Goal: Task Accomplishment & Management: Manage account settings

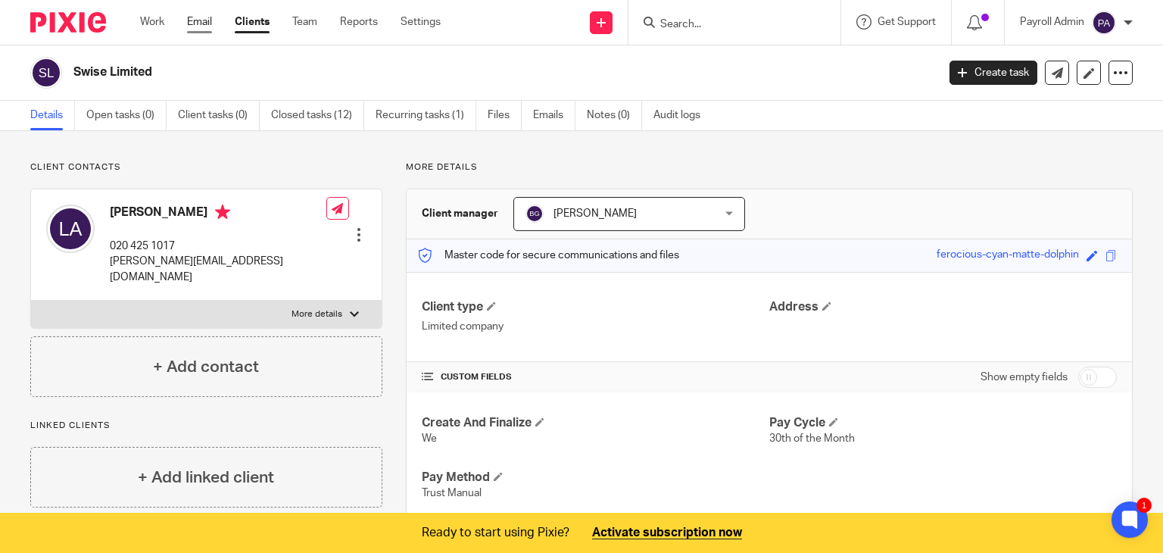
click at [196, 20] on link "Email" at bounding box center [199, 21] width 25 height 15
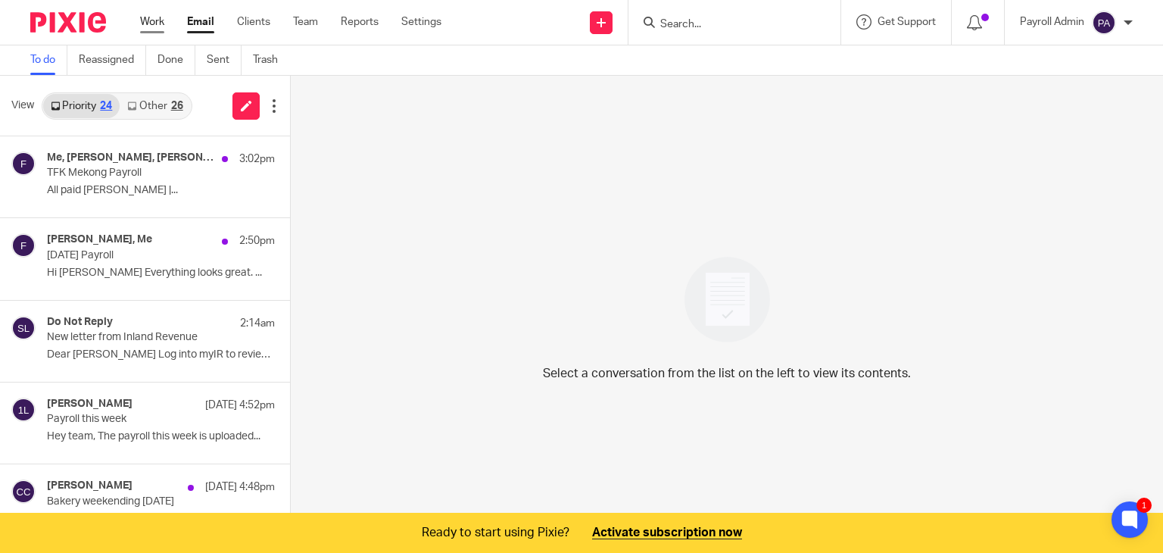
click at [149, 23] on link "Work" at bounding box center [152, 21] width 24 height 15
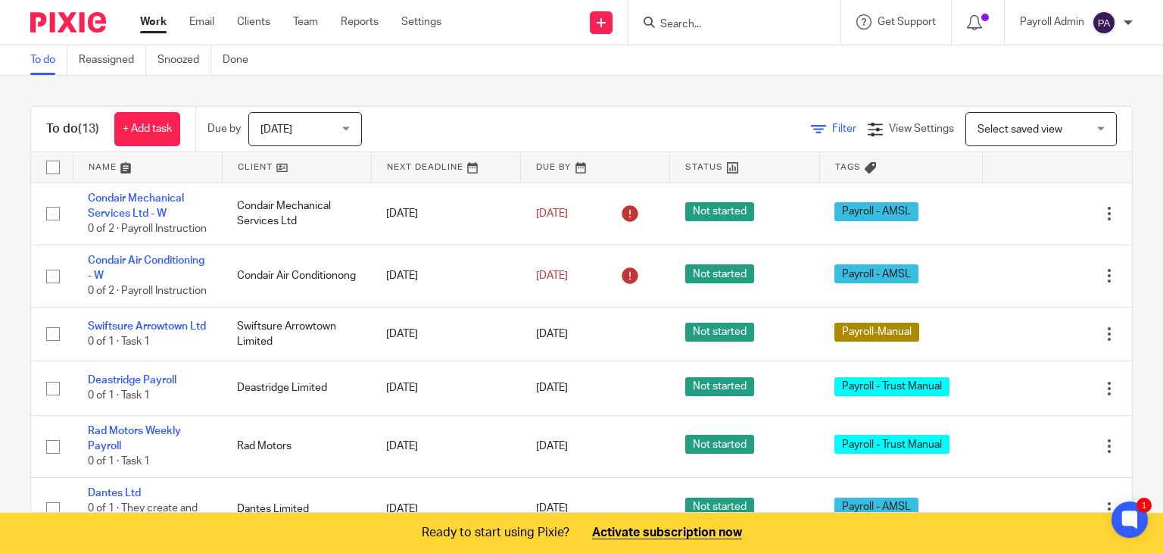
click at [832, 128] on span "Filter" at bounding box center [844, 128] width 24 height 11
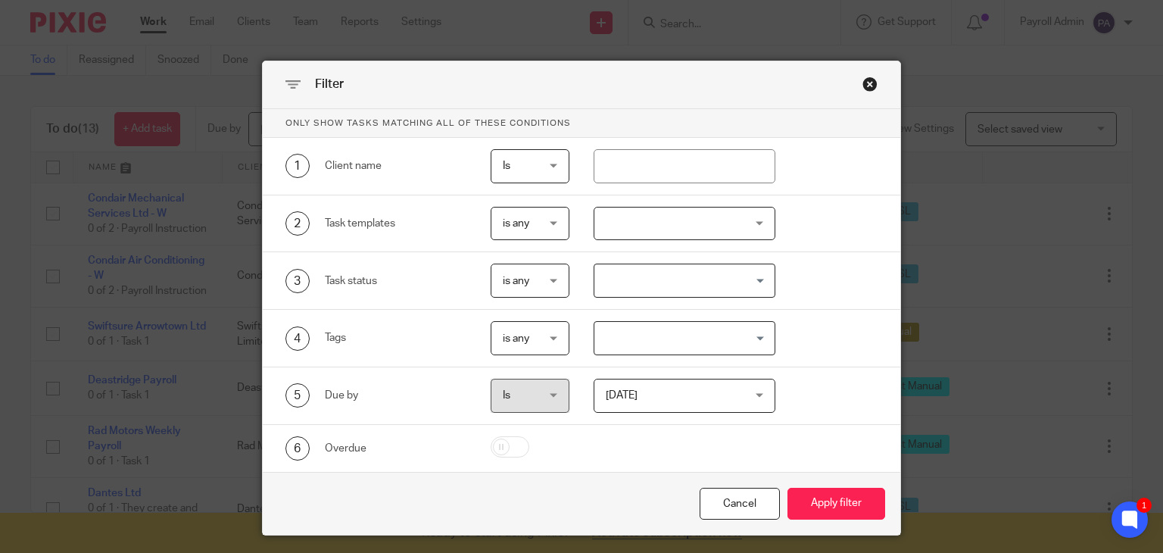
click at [754, 339] on input "Search for option" at bounding box center [681, 338] width 170 height 27
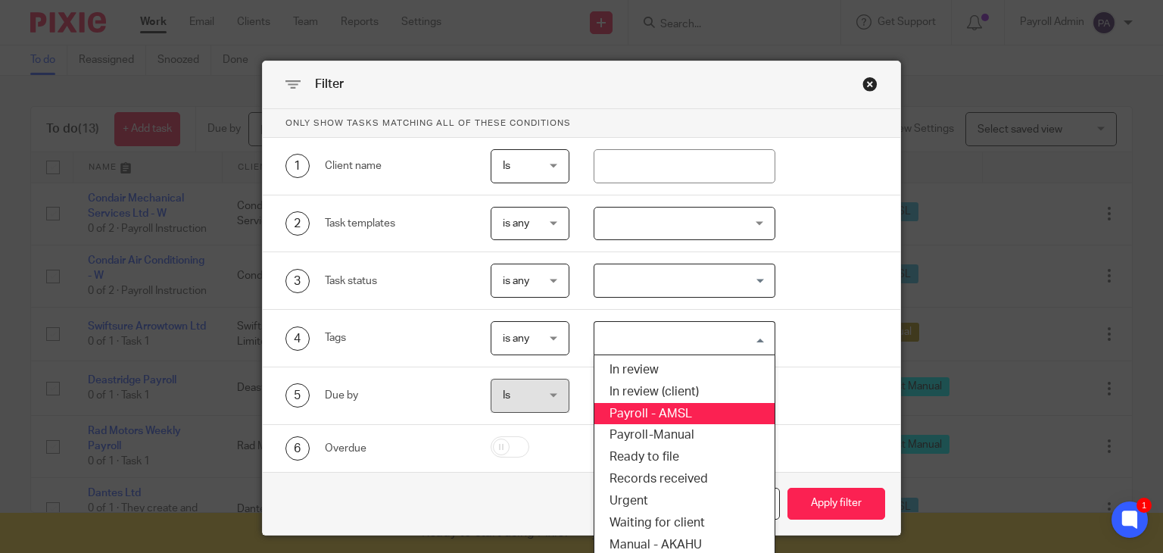
click at [654, 407] on li "Payroll - AMSL" at bounding box center [685, 414] width 180 height 22
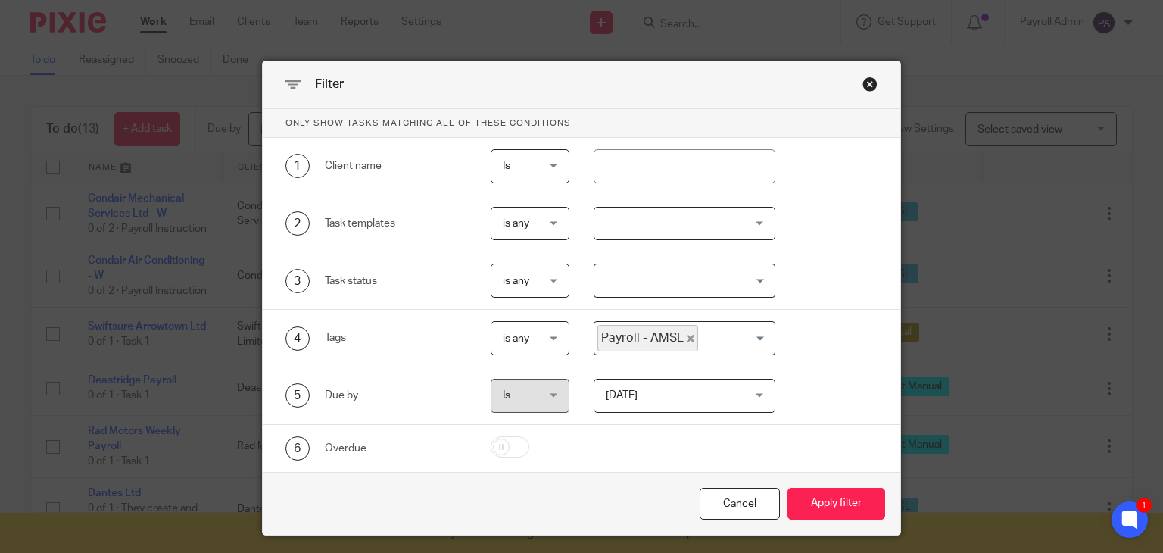
click at [757, 341] on input "Search for option" at bounding box center [733, 338] width 67 height 27
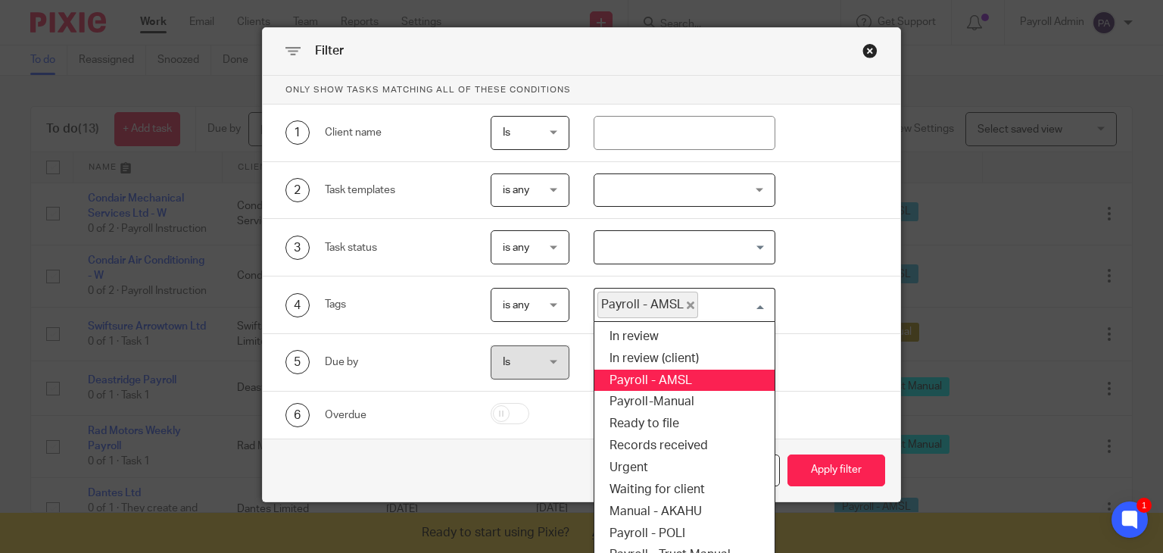
scroll to position [50, 0]
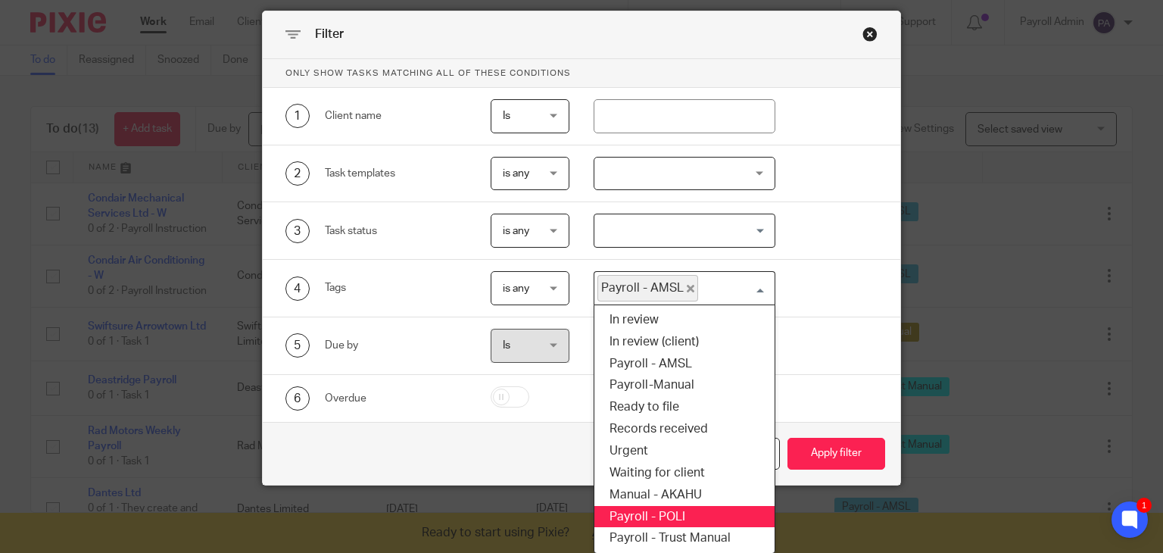
click at [662, 510] on li "Payroll - POLI" at bounding box center [685, 517] width 180 height 22
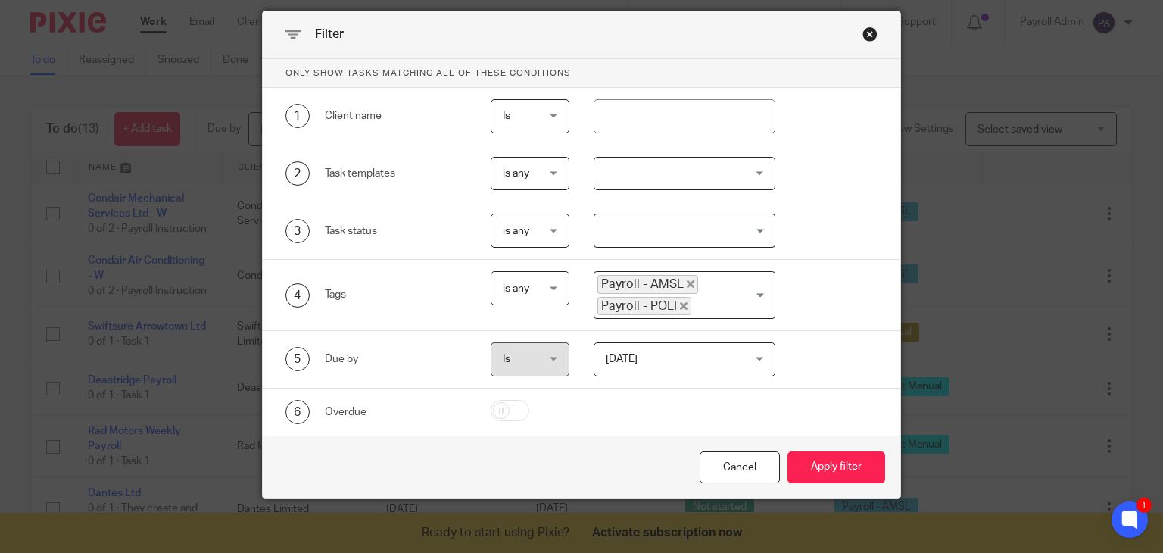
click at [757, 293] on span "Search for option" at bounding box center [761, 295] width 8 height 4
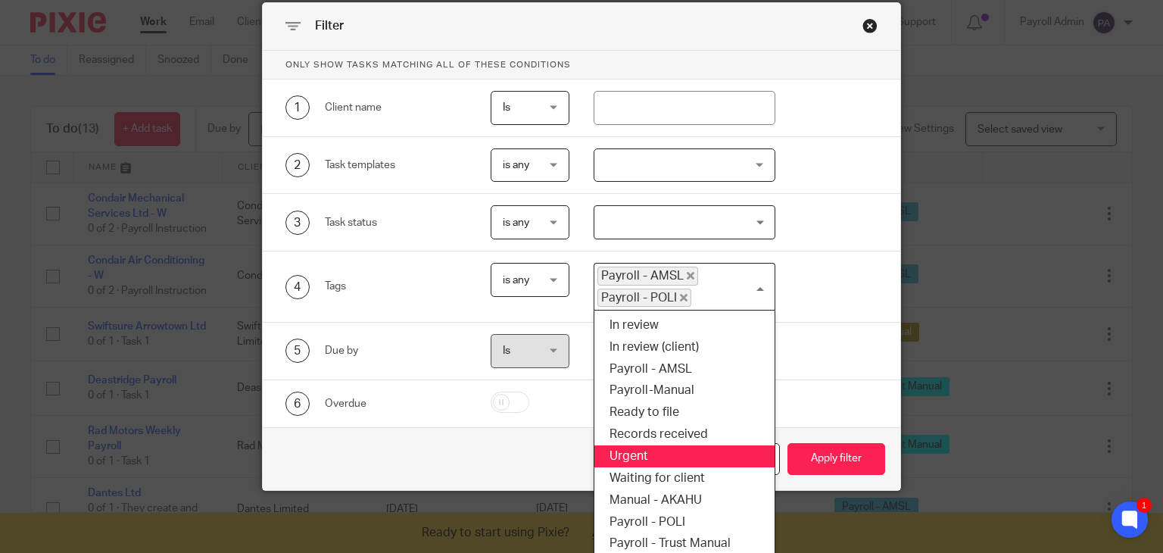
scroll to position [63, 0]
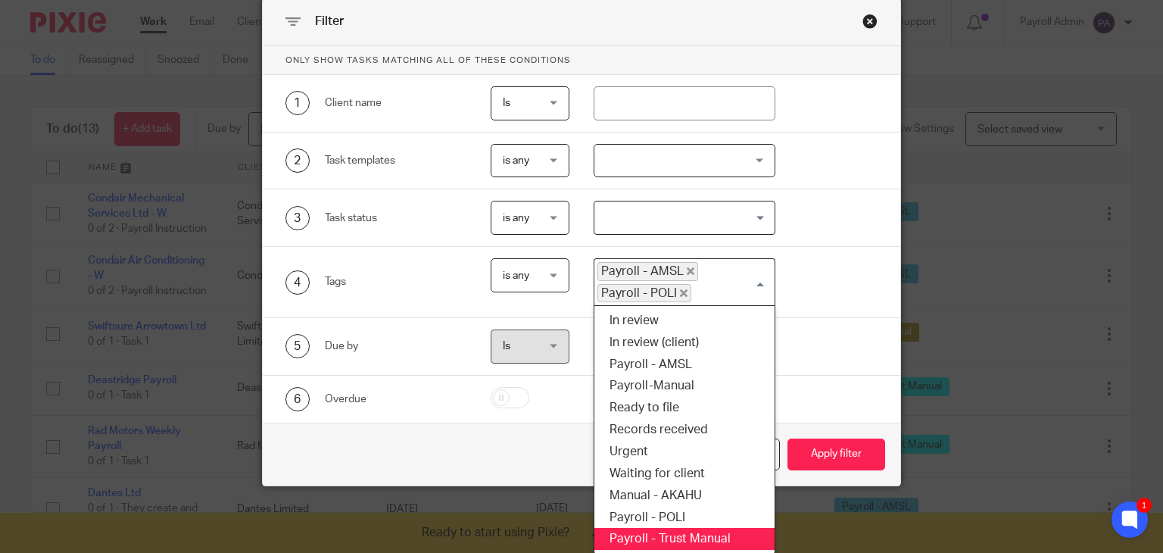
click at [708, 531] on li "Payroll - Trust Manual" at bounding box center [685, 539] width 180 height 22
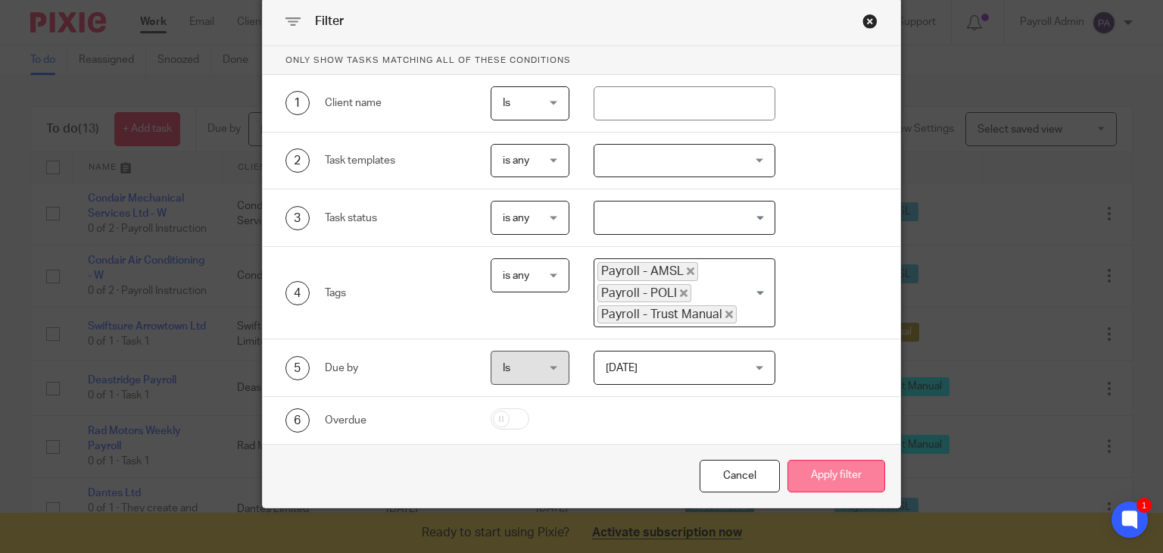
click at [827, 463] on button "Apply filter" at bounding box center [837, 476] width 98 height 33
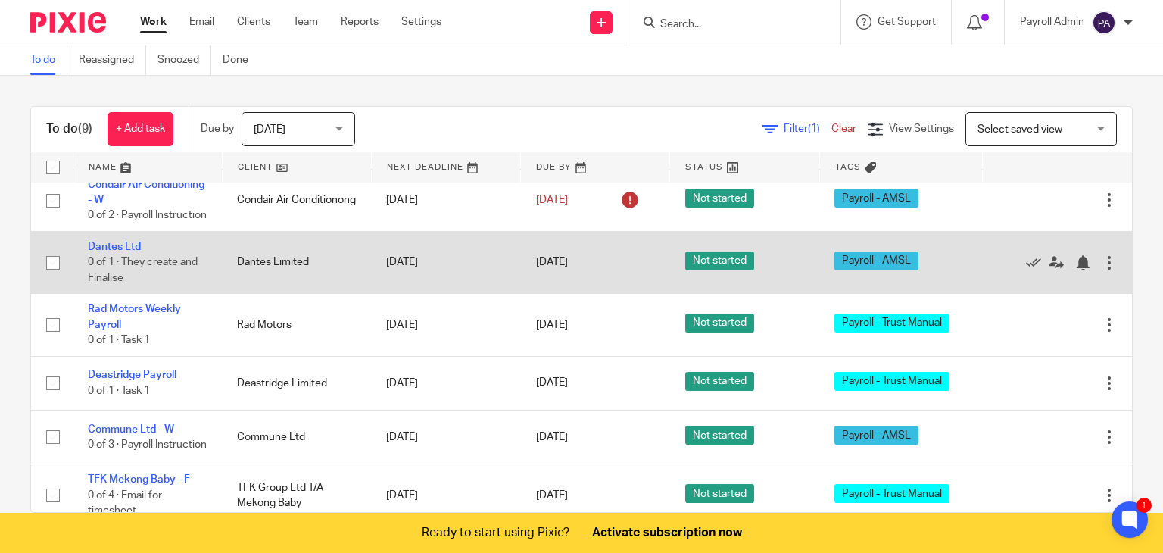
scroll to position [151, 0]
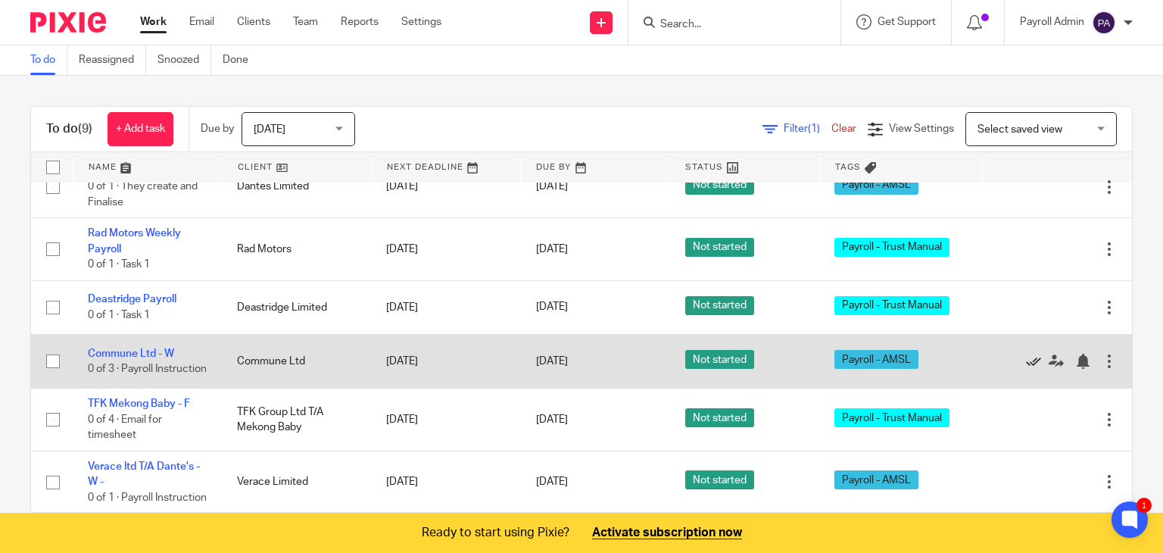
click at [1026, 369] on icon at bounding box center [1033, 361] width 15 height 15
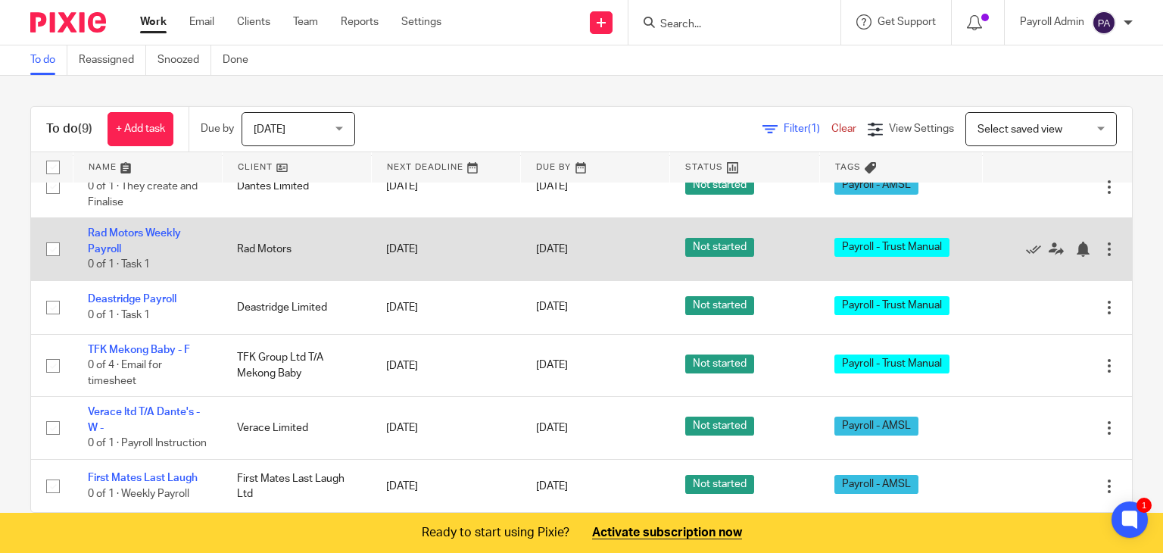
scroll to position [0, 0]
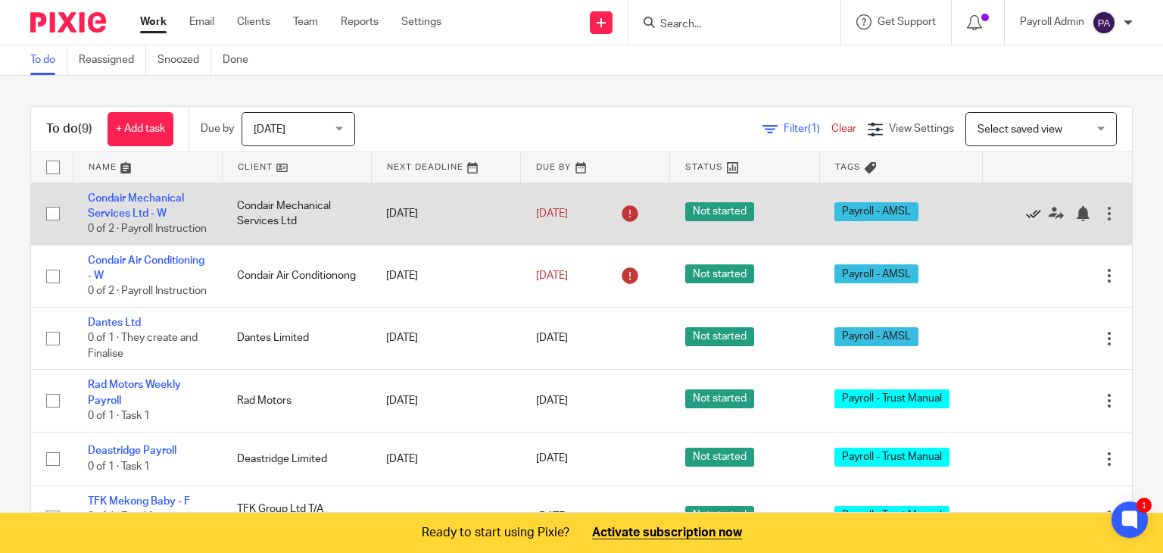
click at [1026, 215] on icon at bounding box center [1033, 213] width 15 height 15
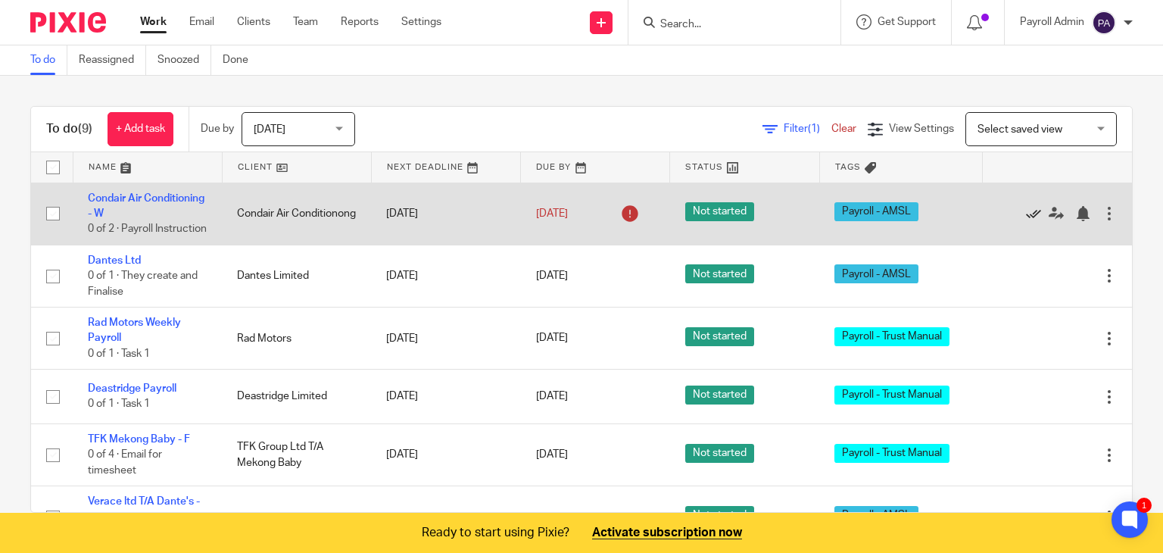
click at [1026, 217] on icon at bounding box center [1033, 213] width 15 height 15
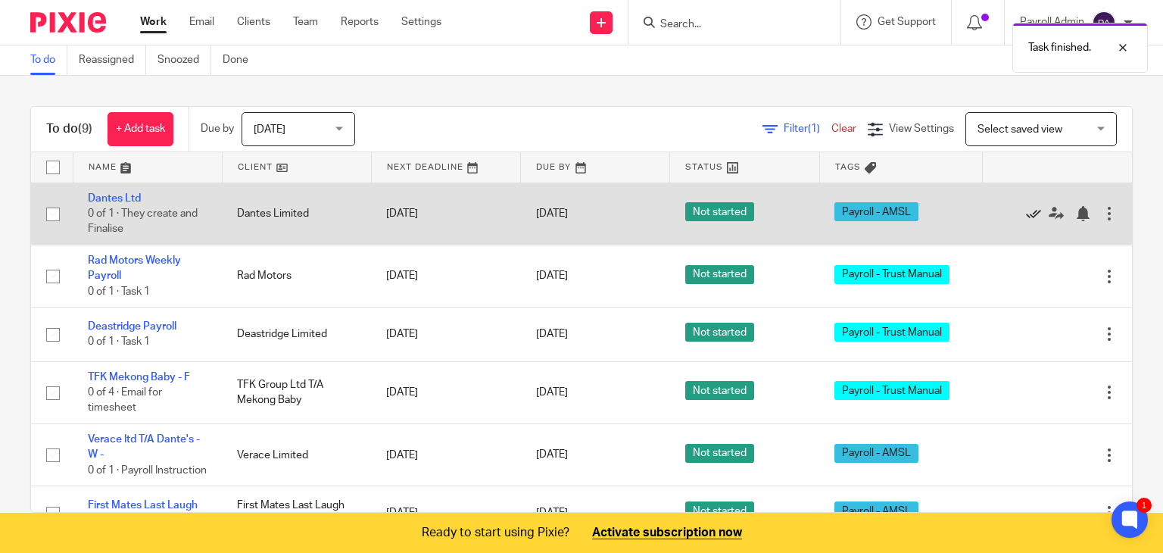
click at [1026, 217] on icon at bounding box center [1033, 213] width 15 height 15
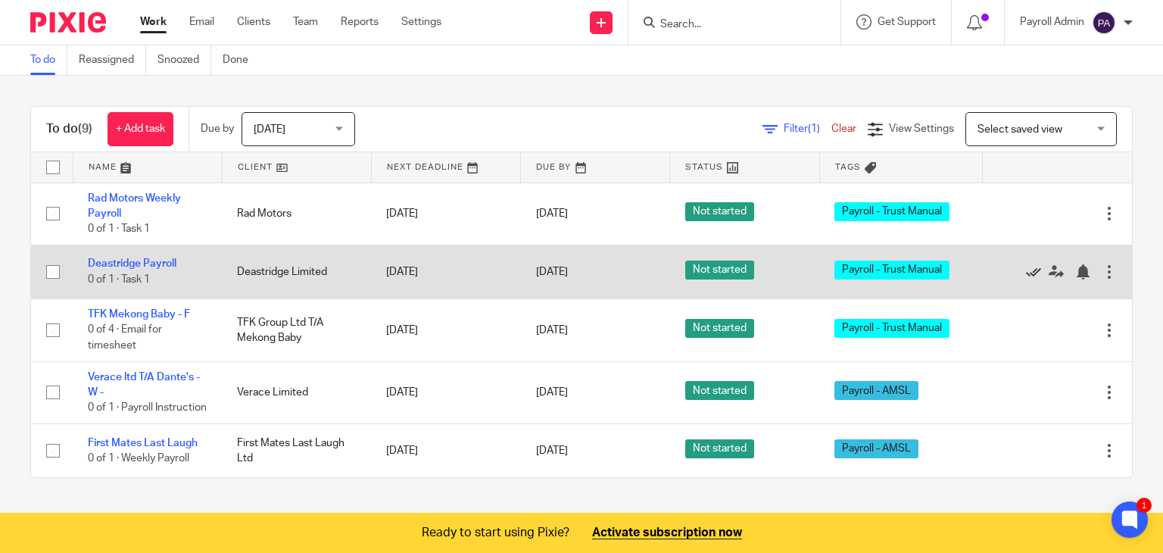
click at [1026, 267] on icon at bounding box center [1033, 271] width 15 height 15
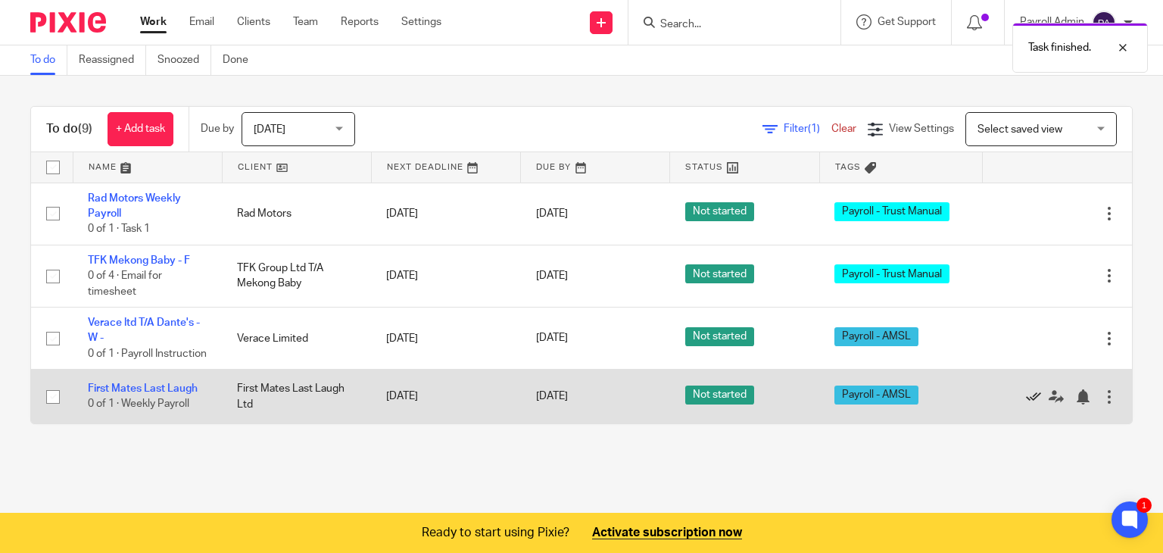
click at [1026, 404] on icon at bounding box center [1033, 396] width 15 height 15
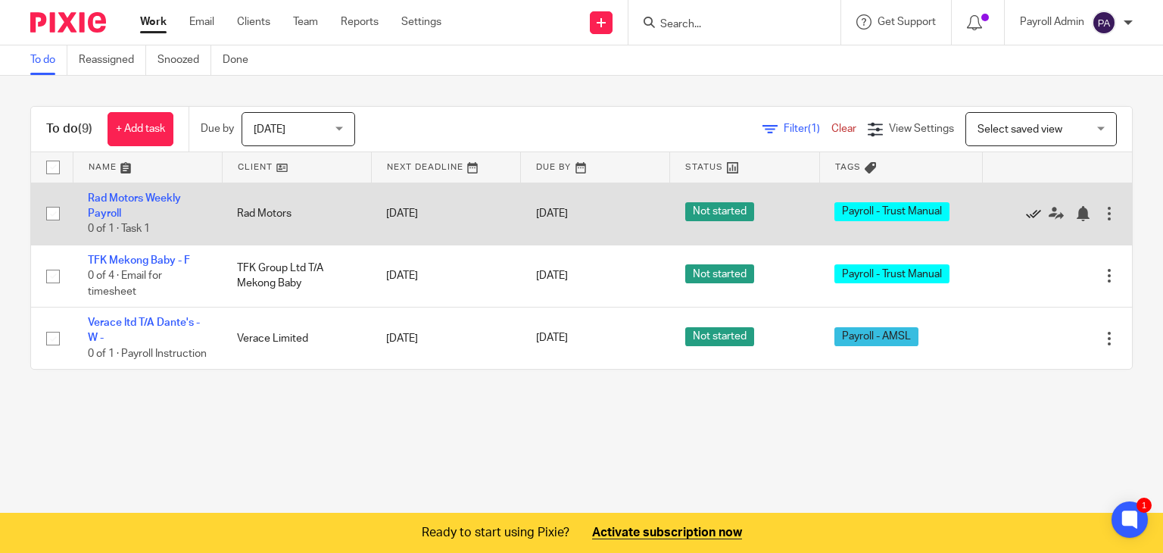
click at [1026, 211] on icon at bounding box center [1033, 213] width 15 height 15
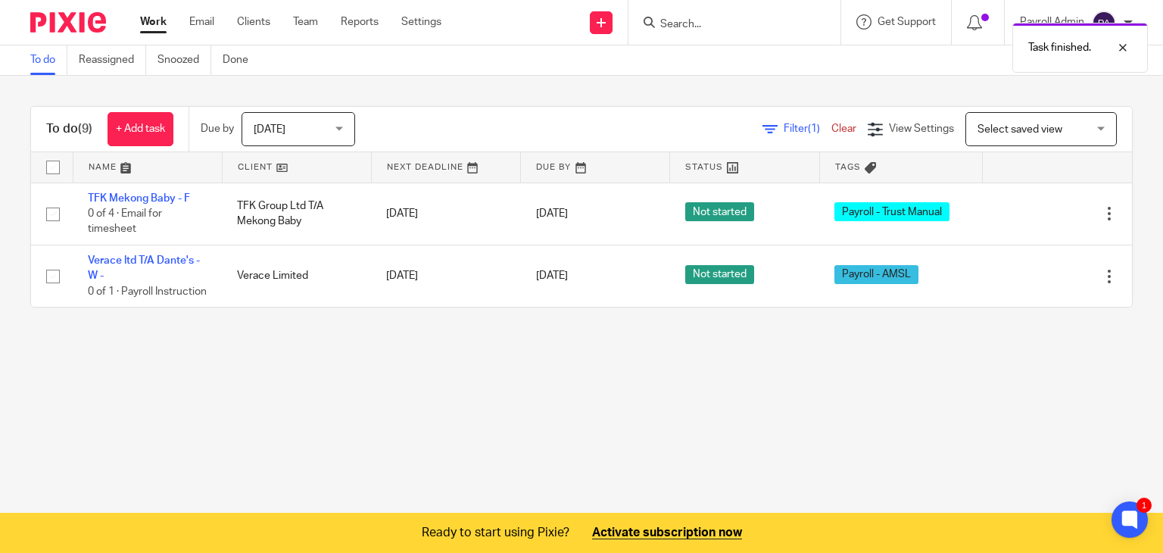
click at [1026, 211] on icon at bounding box center [1033, 213] width 15 height 15
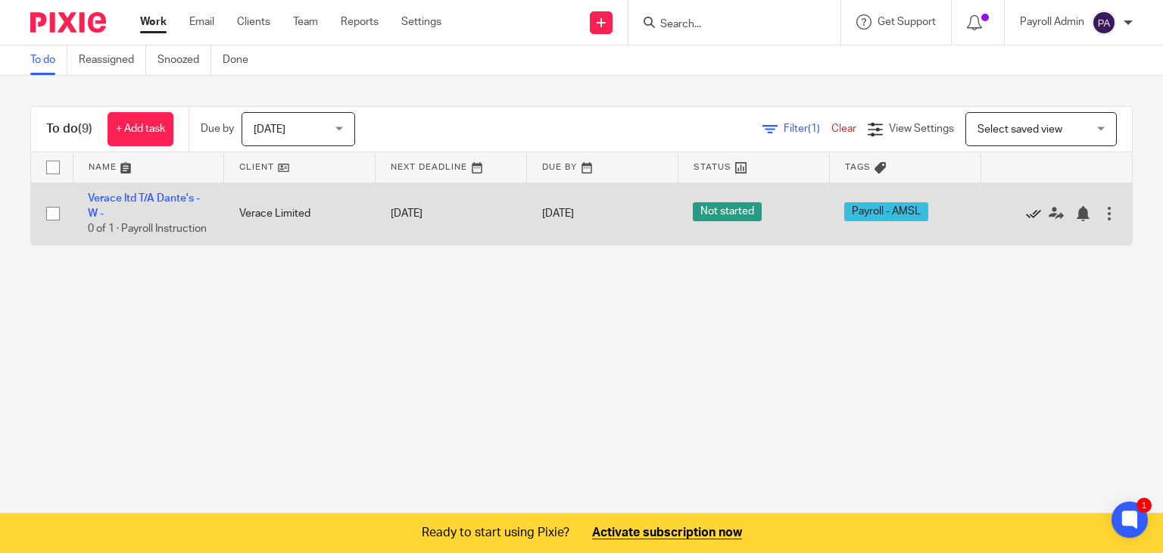
click at [1026, 214] on icon at bounding box center [1033, 213] width 15 height 15
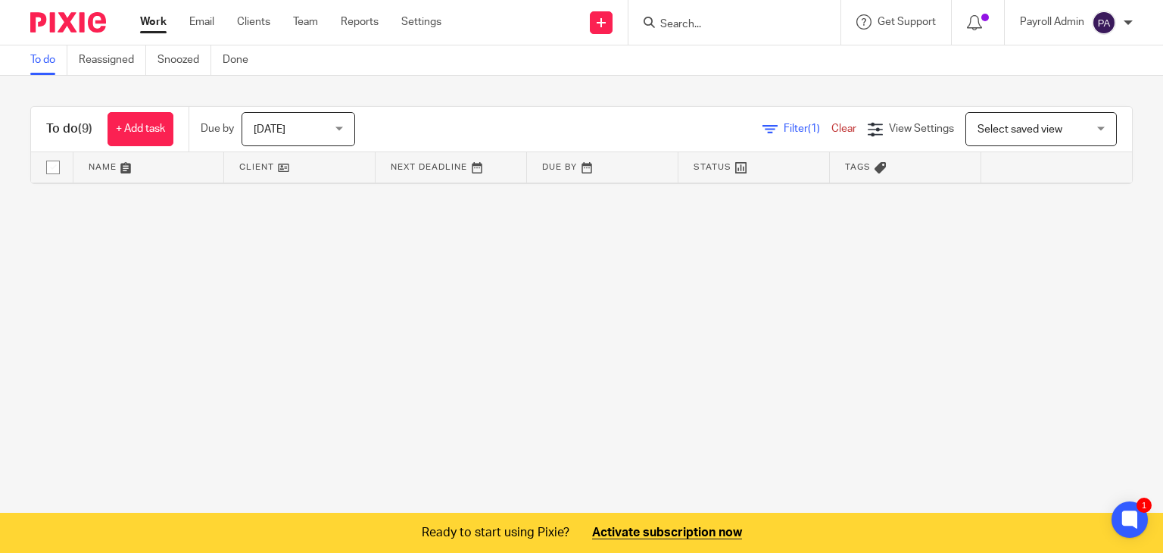
click at [832, 126] on link "Clear" at bounding box center [844, 128] width 25 height 11
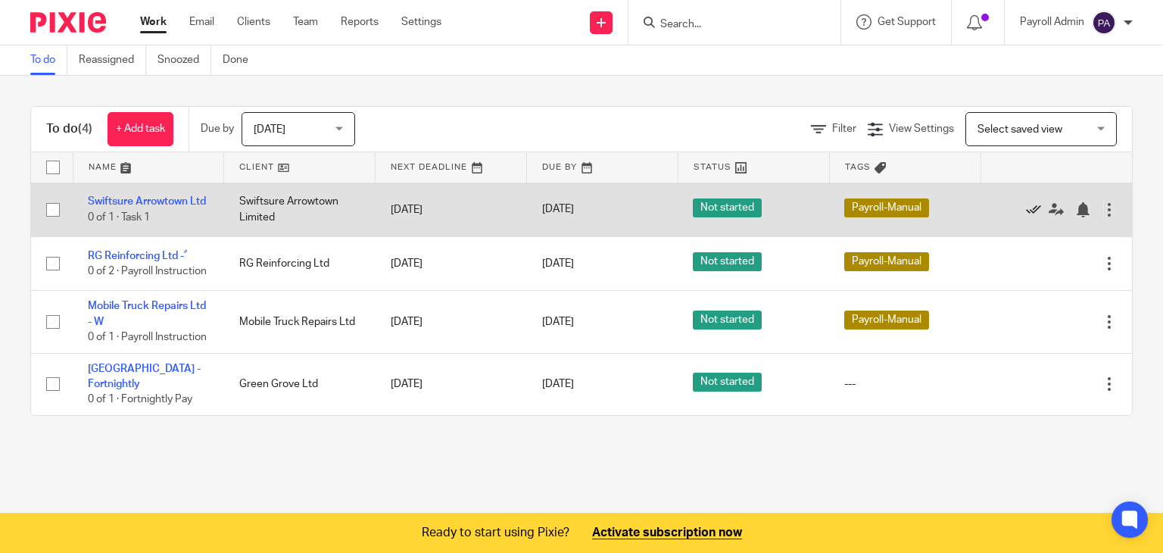
click at [1026, 214] on icon at bounding box center [1033, 209] width 15 height 15
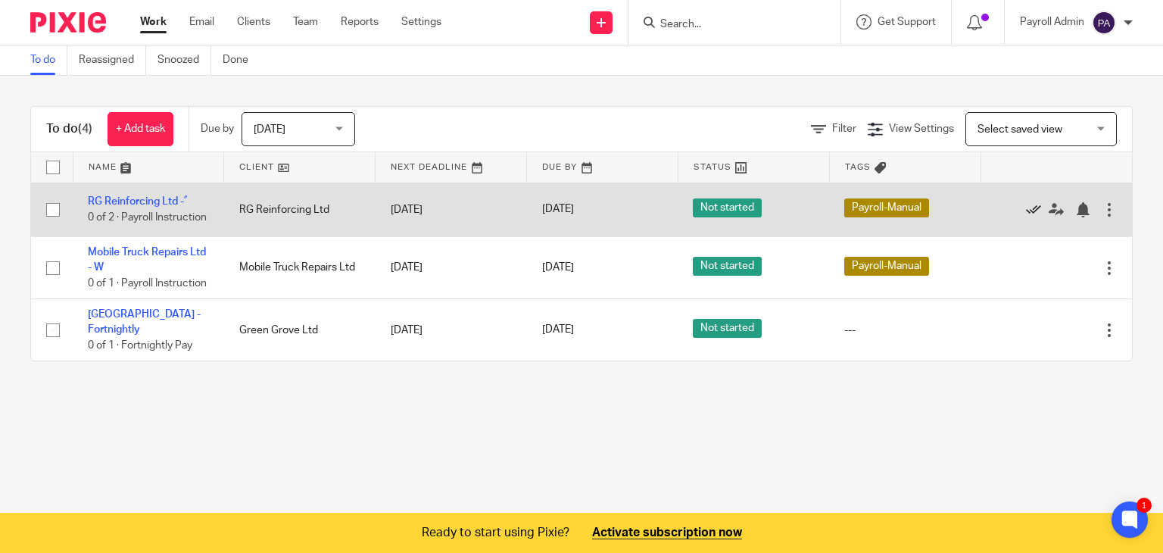
click at [1026, 208] on icon at bounding box center [1033, 209] width 15 height 15
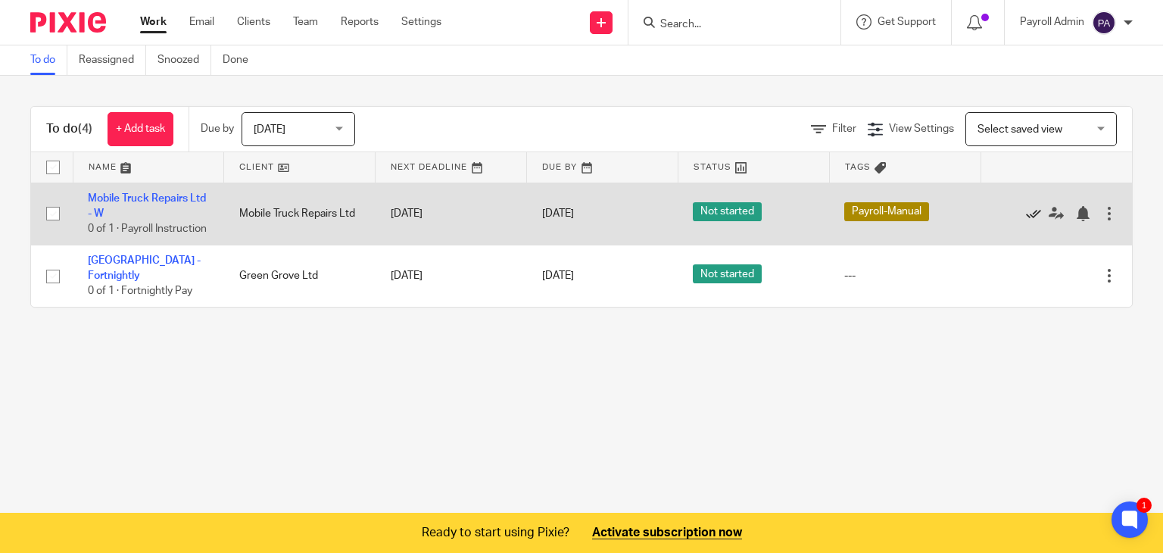
click at [1026, 219] on icon at bounding box center [1033, 213] width 15 height 15
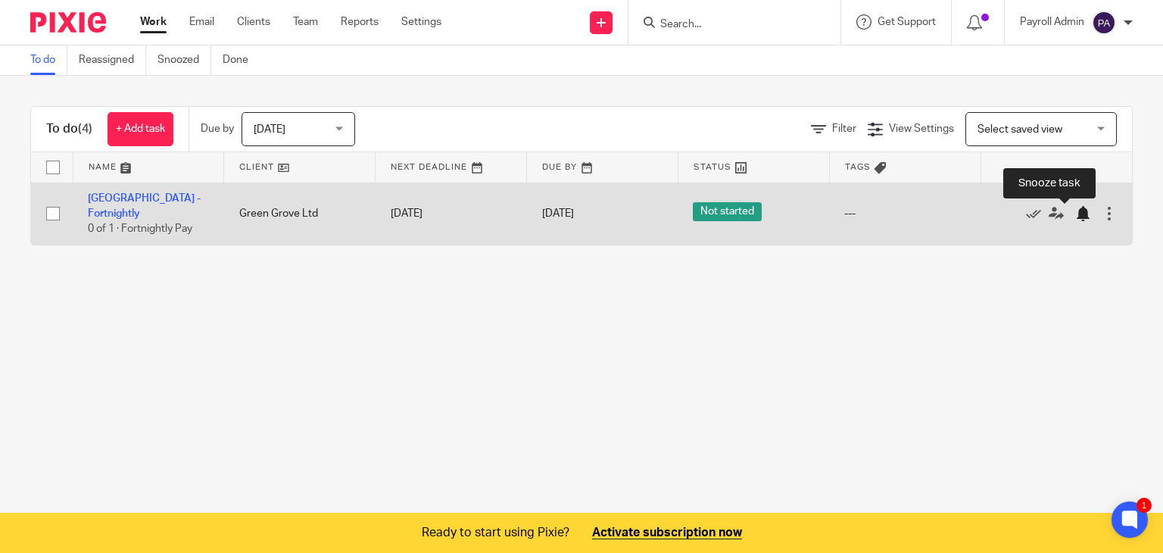
click at [1075, 211] on div at bounding box center [1082, 213] width 15 height 15
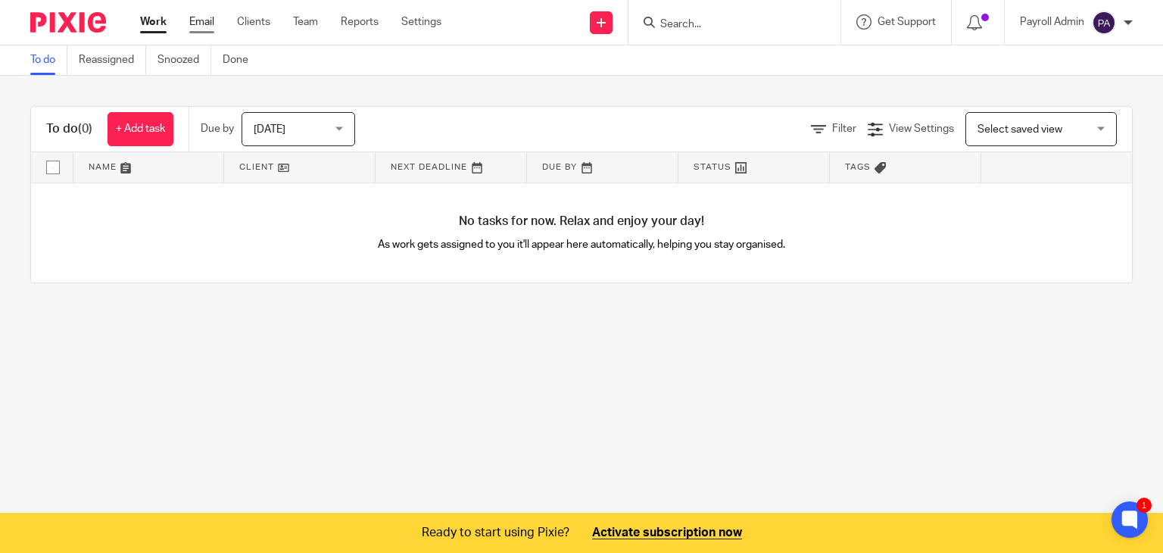
click at [189, 19] on link "Email" at bounding box center [201, 21] width 25 height 15
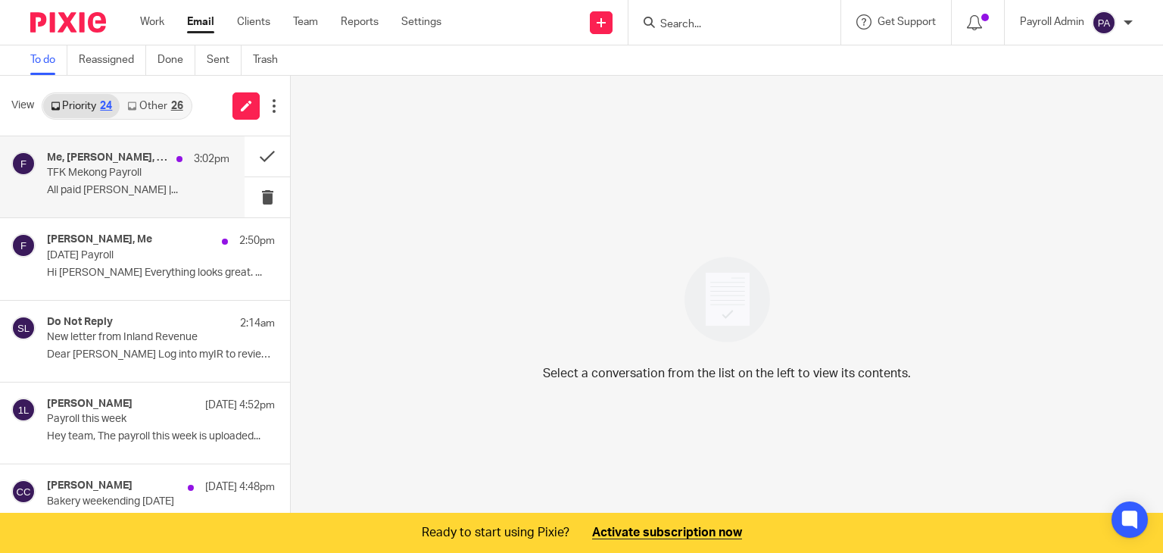
click at [106, 164] on div "Me, Marcin Kulak, Ratnesh Raj 3:02pm" at bounding box center [138, 158] width 183 height 15
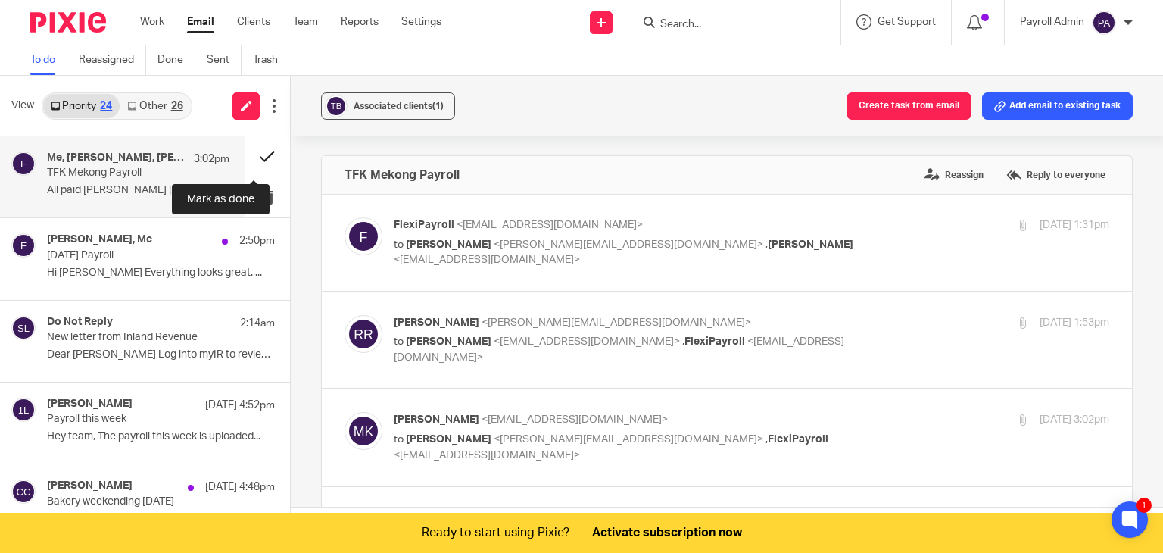
click at [254, 152] on button at bounding box center [267, 156] width 45 height 40
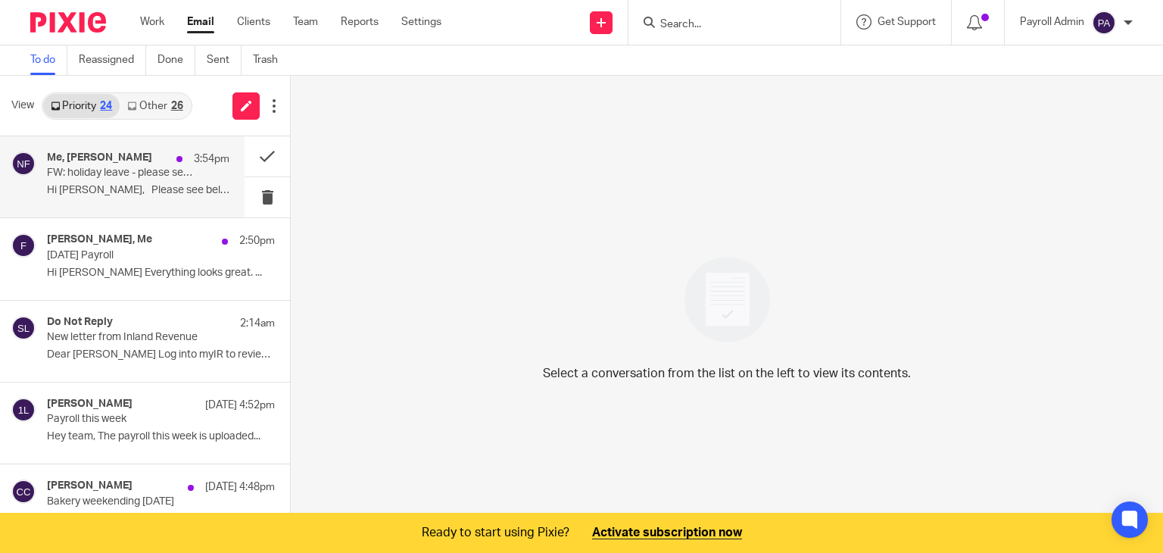
click at [115, 170] on p "FW: holiday leave - please send to [PERSON_NAME]" at bounding box center [120, 173] width 146 height 13
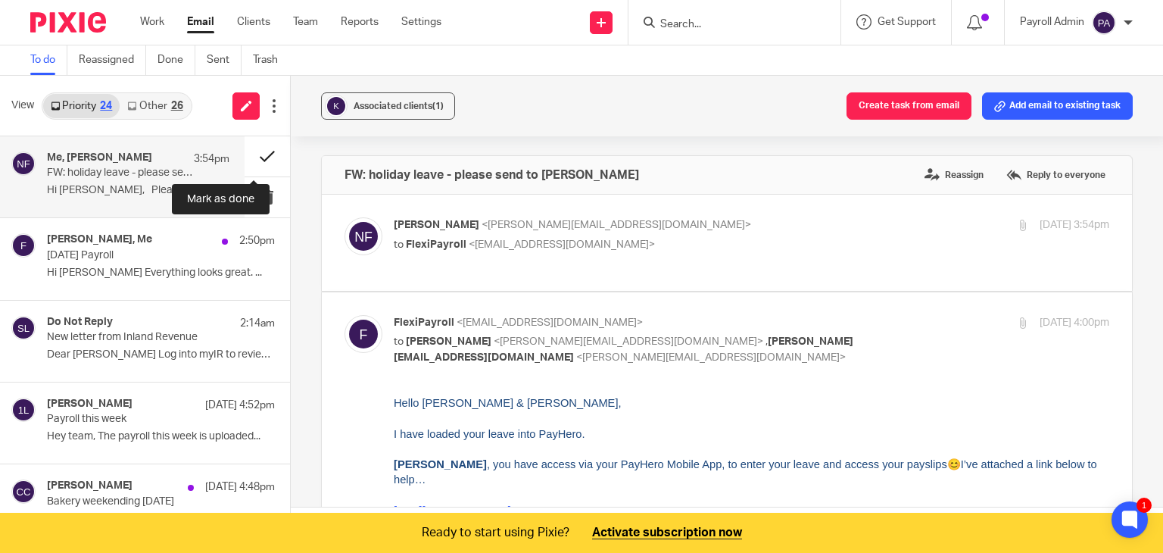
click at [254, 149] on button at bounding box center [267, 156] width 45 height 40
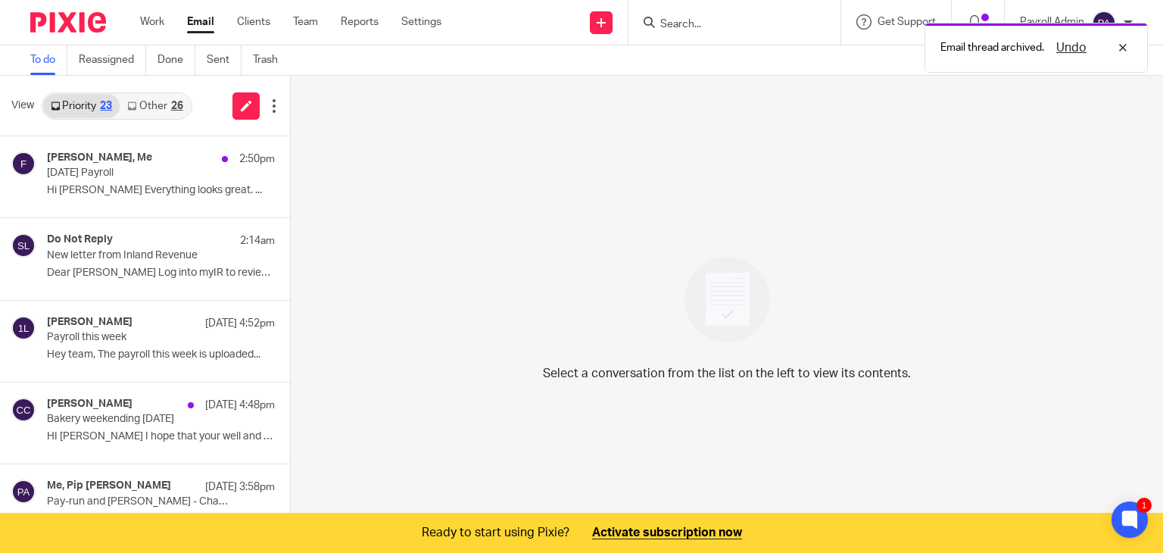
click at [154, 107] on link "Other 26" at bounding box center [155, 106] width 70 height 24
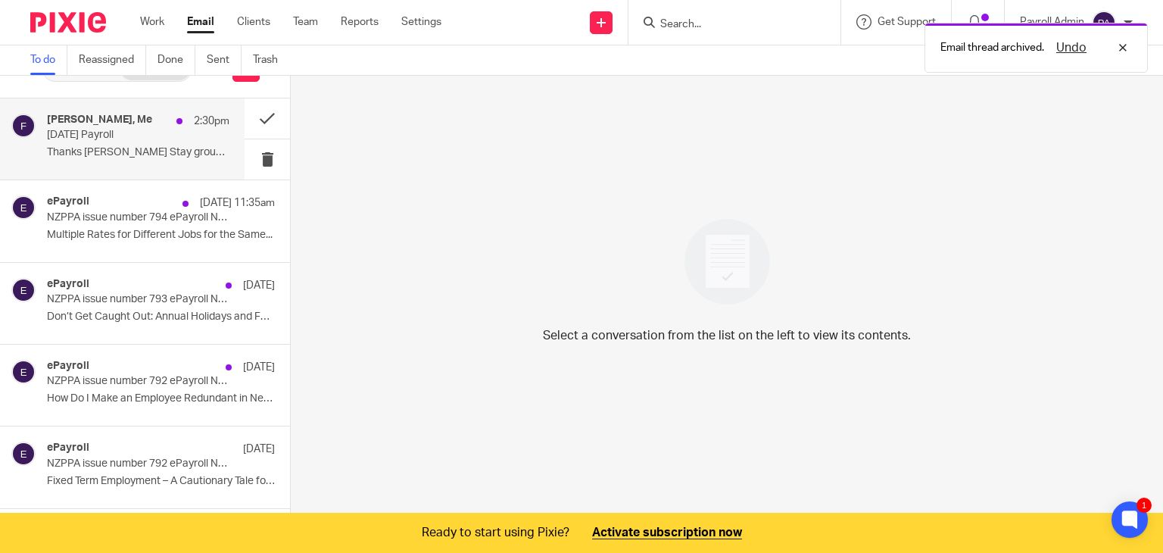
click at [95, 143] on div "Martin, Me 2:30pm Thursday 28.8.25 Payroll Thanks Julie Martin Stay grounded Ma…" at bounding box center [138, 139] width 183 height 51
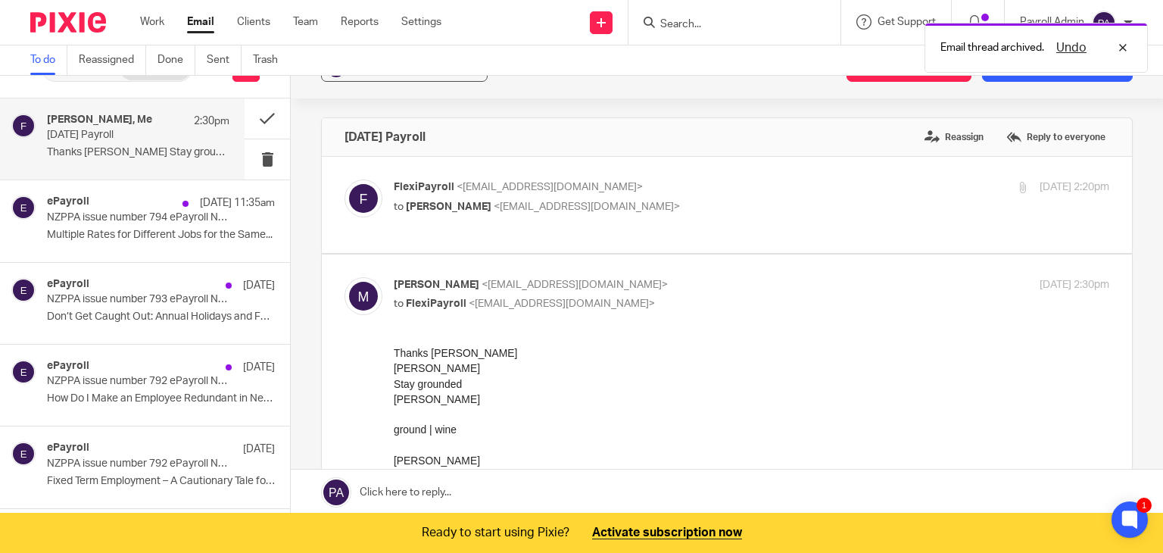
scroll to position [0, 0]
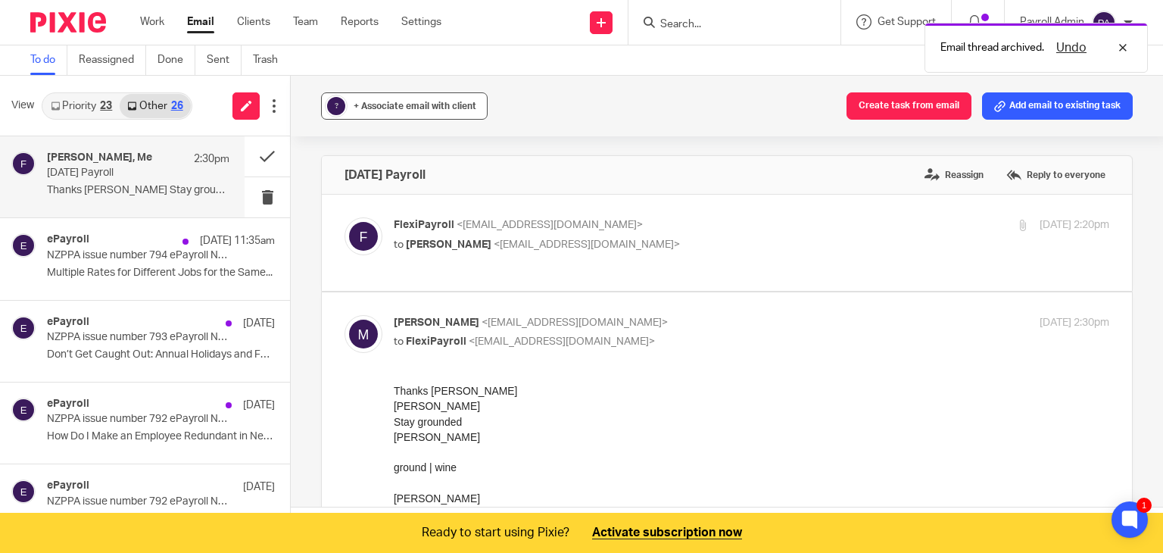
click at [399, 100] on div "+ Associate email with client" at bounding box center [415, 105] width 123 height 15
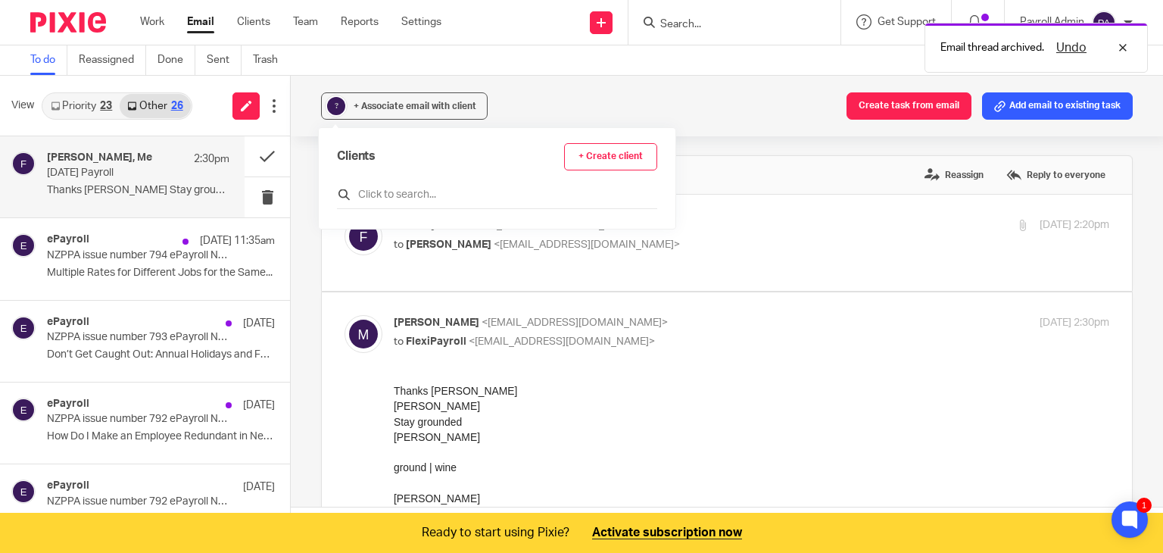
click at [377, 195] on input "text" at bounding box center [497, 194] width 320 height 15
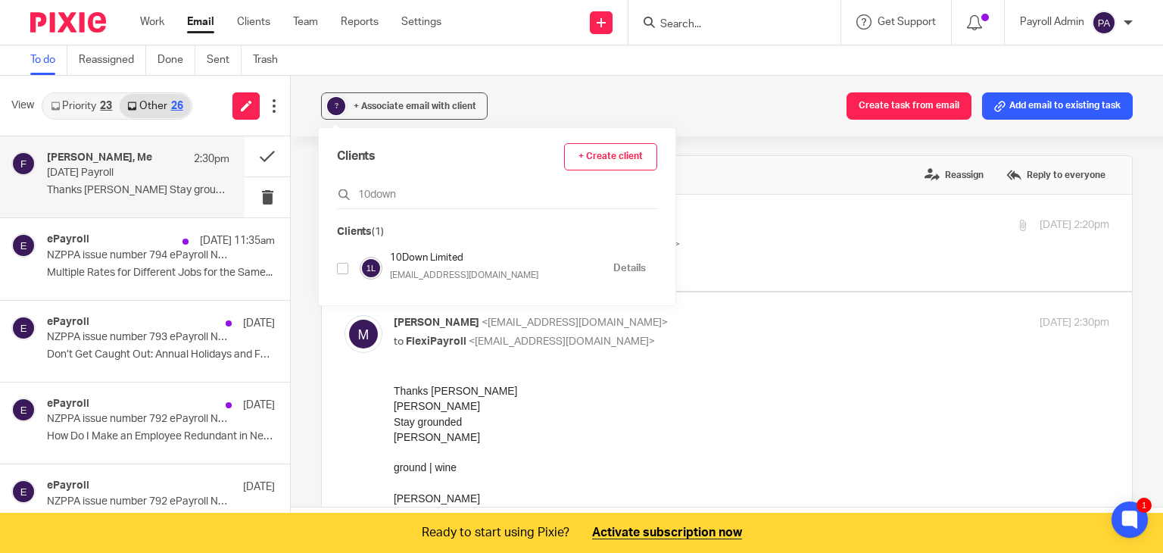
type input "10down"
click at [344, 265] on input "checkbox" at bounding box center [342, 268] width 11 height 11
checkbox input "true"
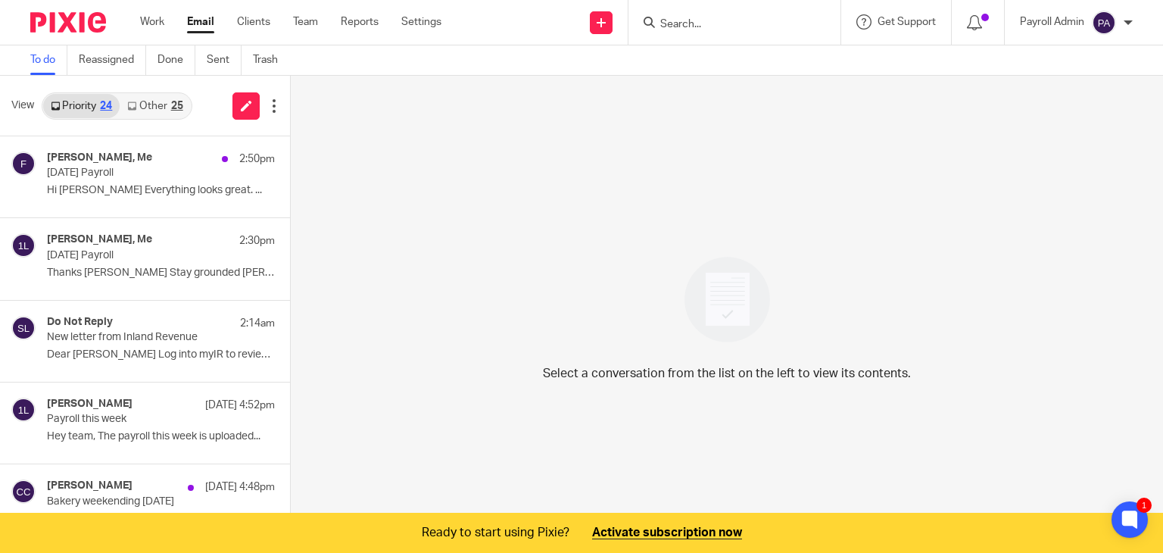
click at [777, 25] on input "Search" at bounding box center [727, 25] width 136 height 14
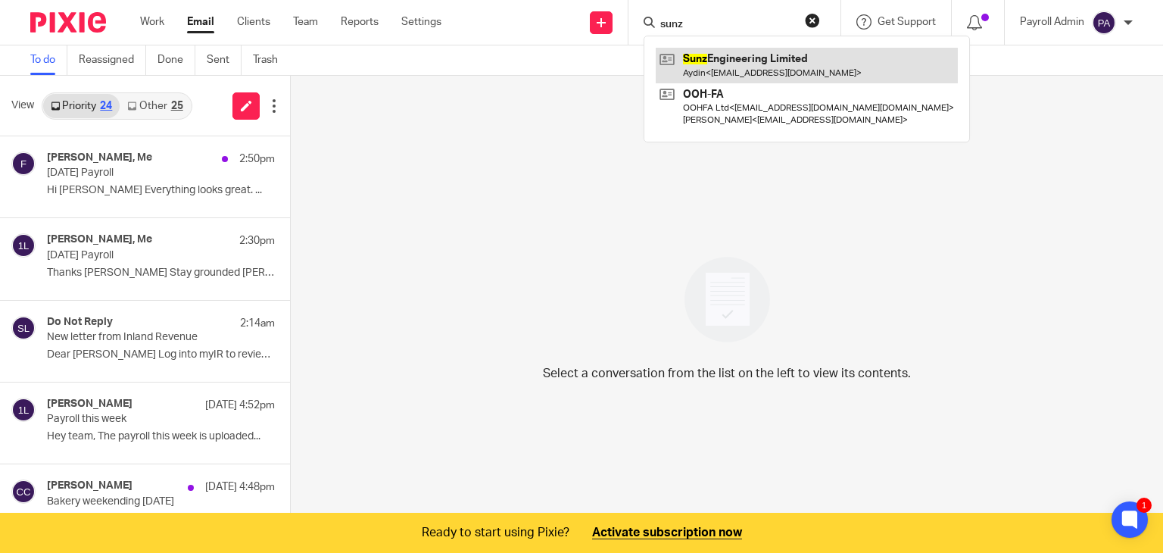
type input "sunz"
click at [747, 58] on link at bounding box center [807, 65] width 302 height 35
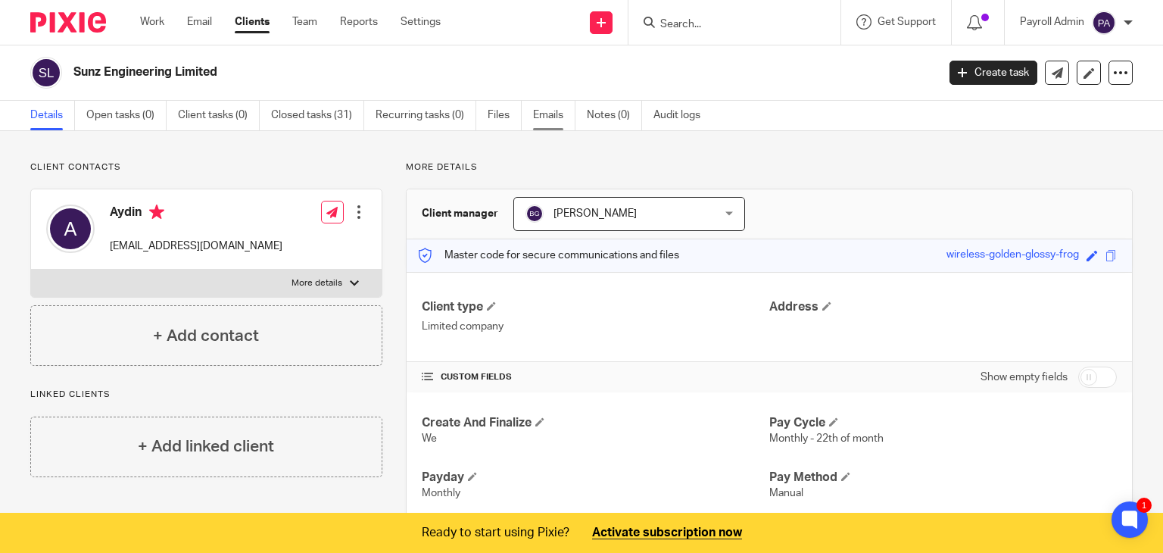
click at [538, 123] on link "Emails" at bounding box center [554, 116] width 42 height 30
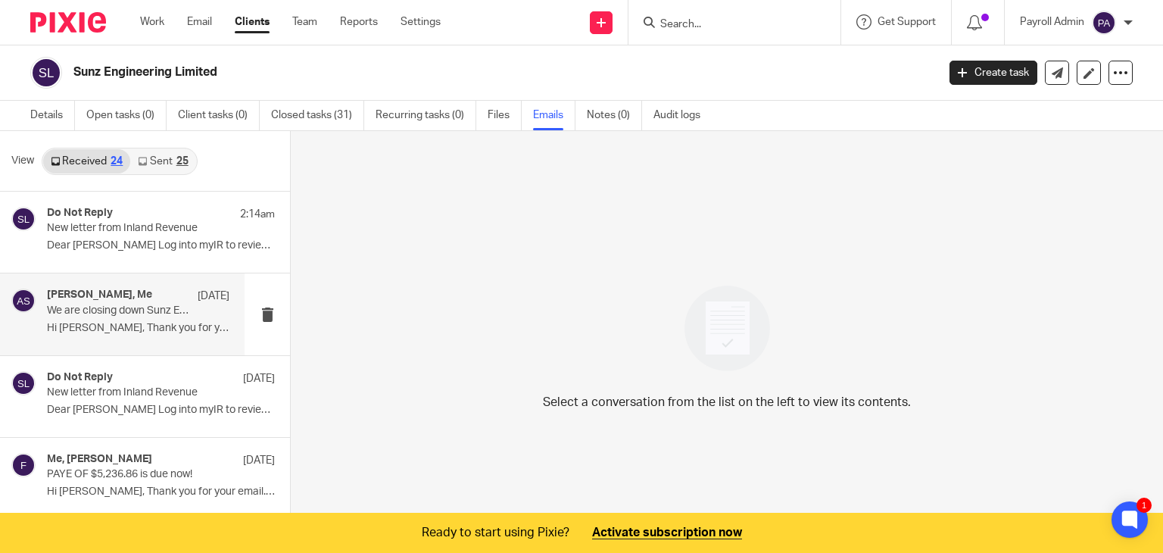
click at [89, 325] on p "Hi [PERSON_NAME], Thank you for your email. Yes,..." at bounding box center [138, 328] width 183 height 13
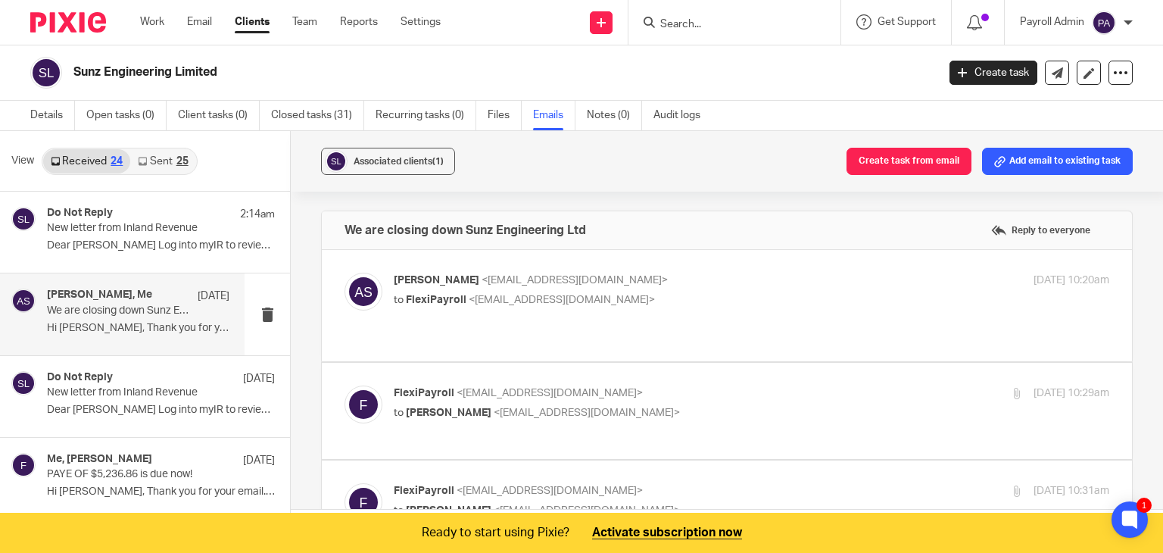
click at [704, 278] on p "[PERSON_NAME] <[EMAIL_ADDRESS][DOMAIN_NAME]>" at bounding box center [632, 281] width 477 height 16
checkbox input "true"
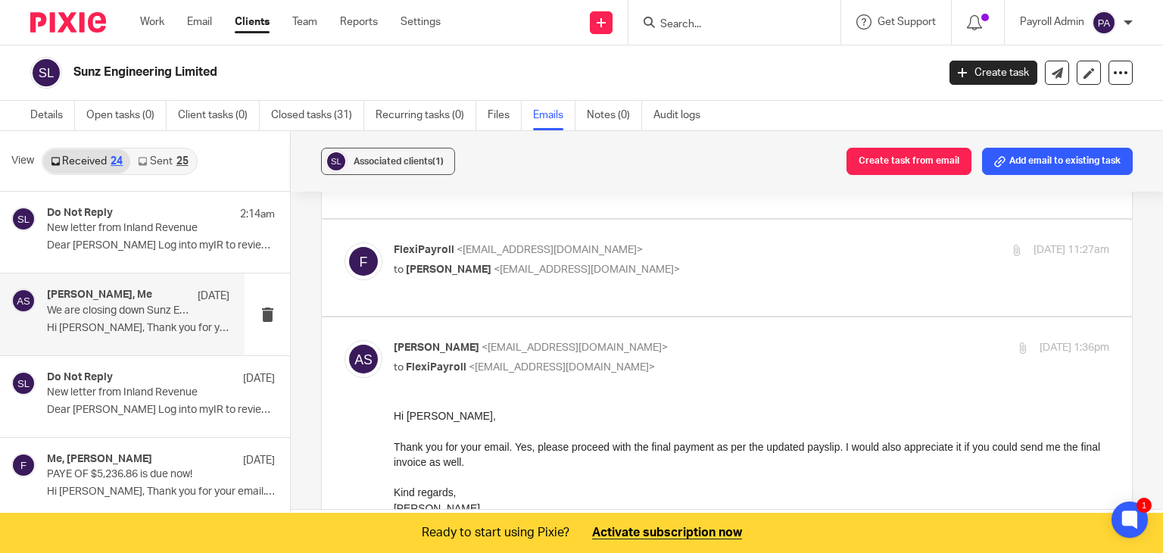
scroll to position [1439, 0]
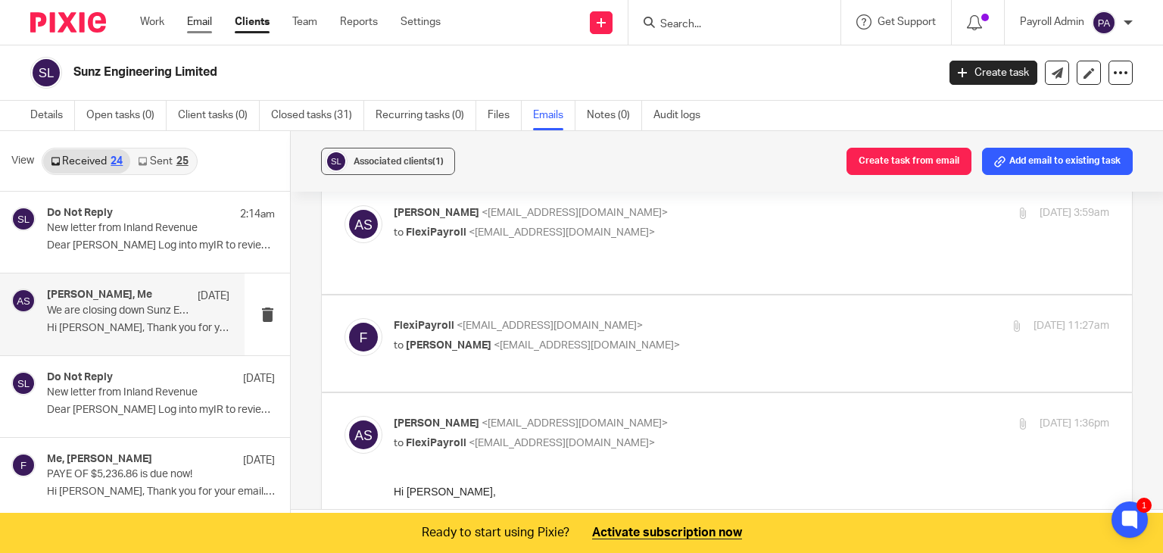
click at [194, 20] on link "Email" at bounding box center [199, 21] width 25 height 15
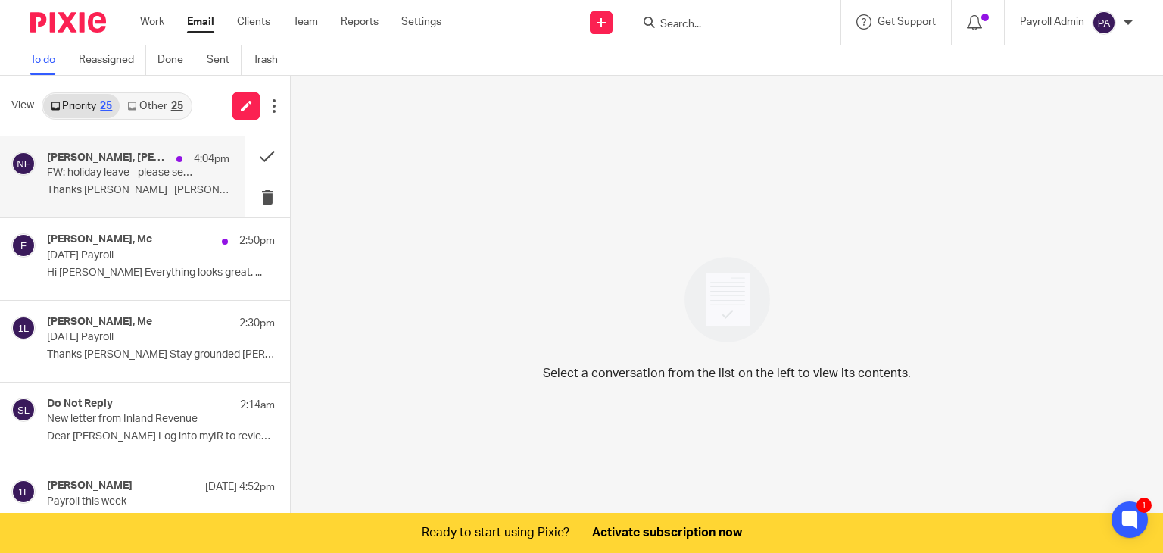
click at [75, 180] on div "Natalie Fakhoury, natalie@kohkoz.co.nz, Me 4:04pm FW: holiday leave - please se…" at bounding box center [138, 176] width 183 height 51
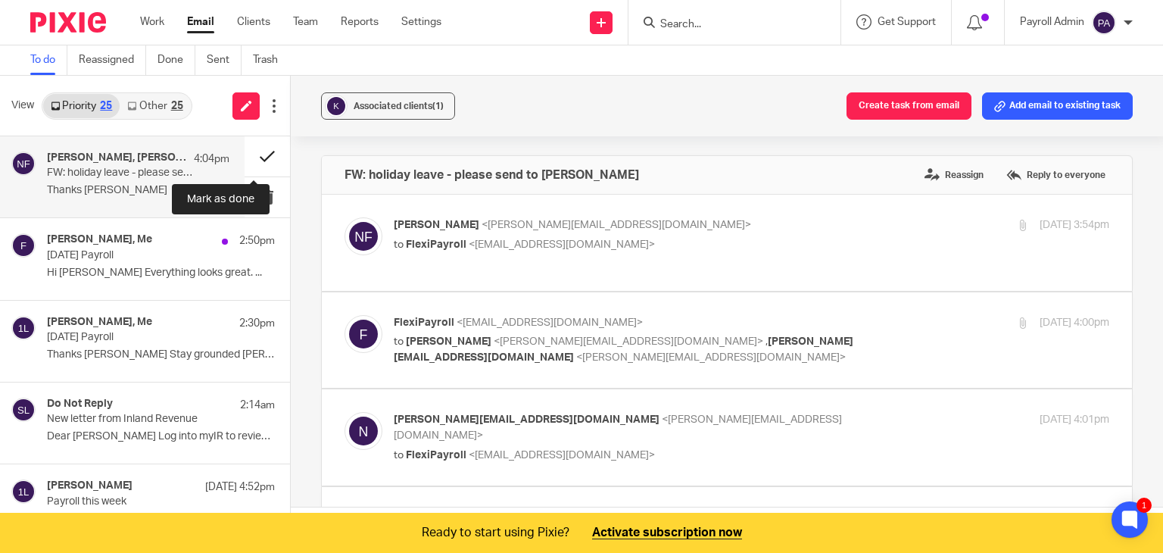
click at [248, 158] on button at bounding box center [267, 156] width 45 height 40
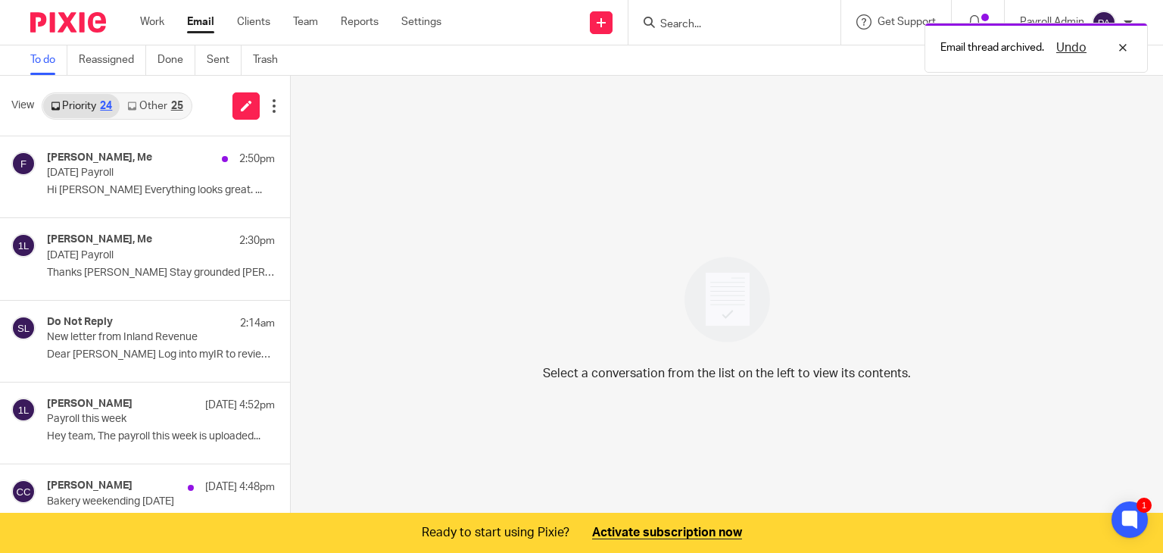
click at [175, 106] on div "25" at bounding box center [177, 106] width 12 height 11
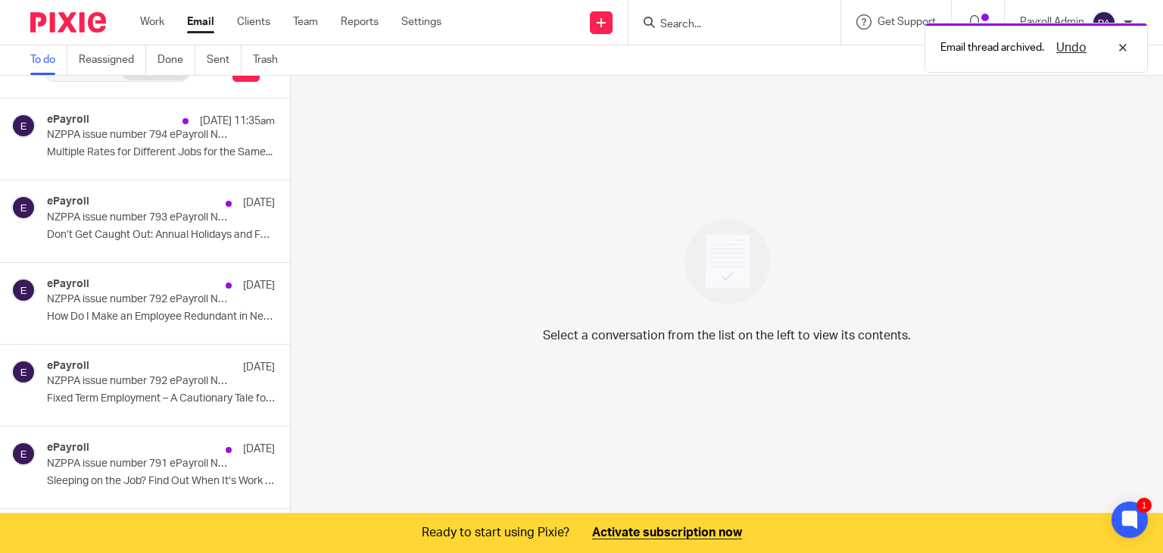
click at [45, 62] on link "To do" at bounding box center [48, 60] width 37 height 30
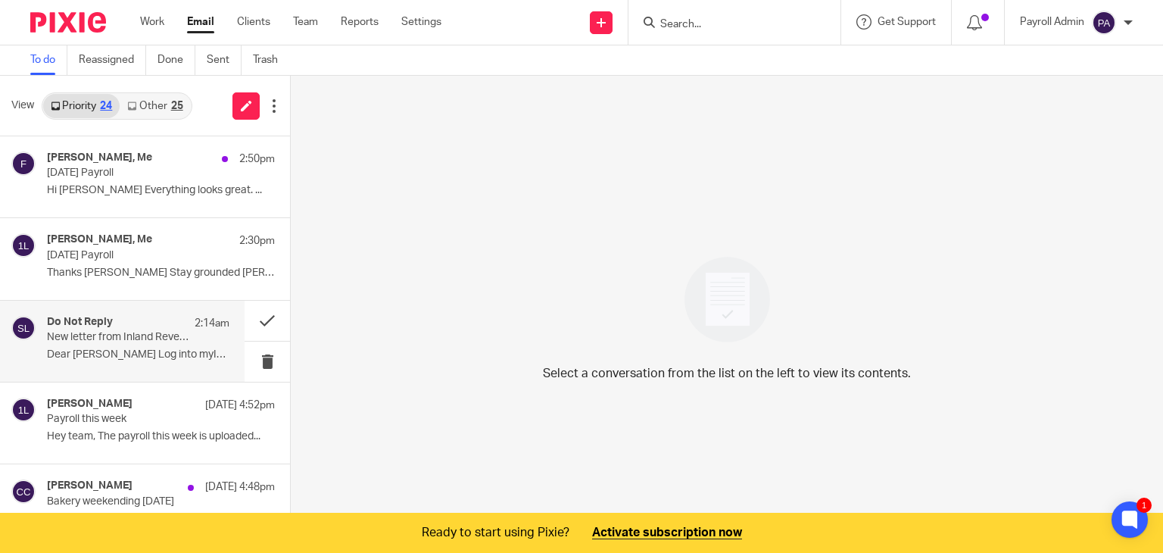
click at [82, 334] on p "New letter from Inland Revenue" at bounding box center [120, 337] width 146 height 13
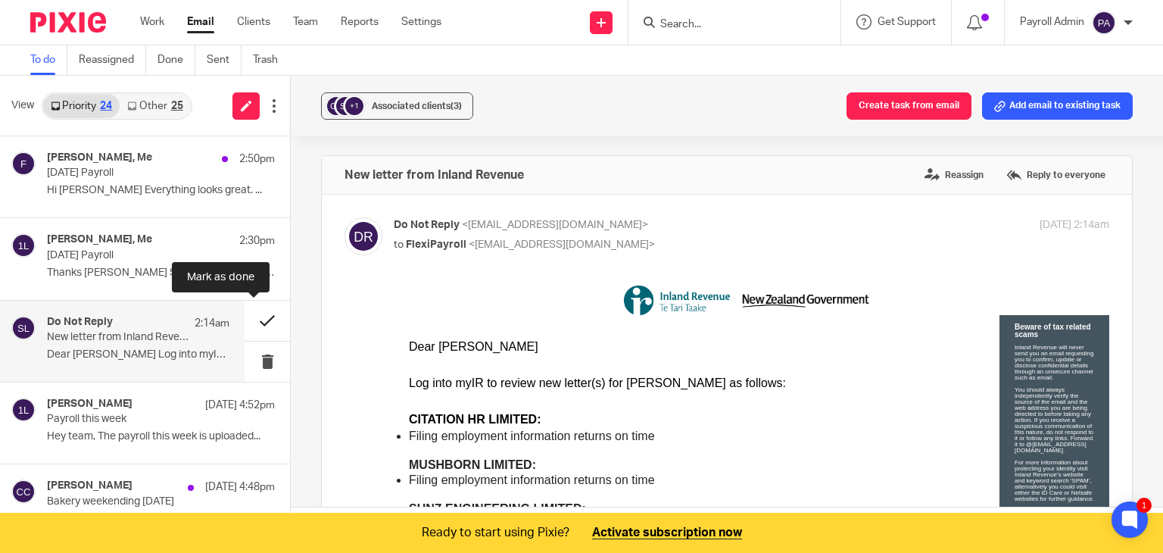
click at [257, 319] on button at bounding box center [267, 321] width 45 height 40
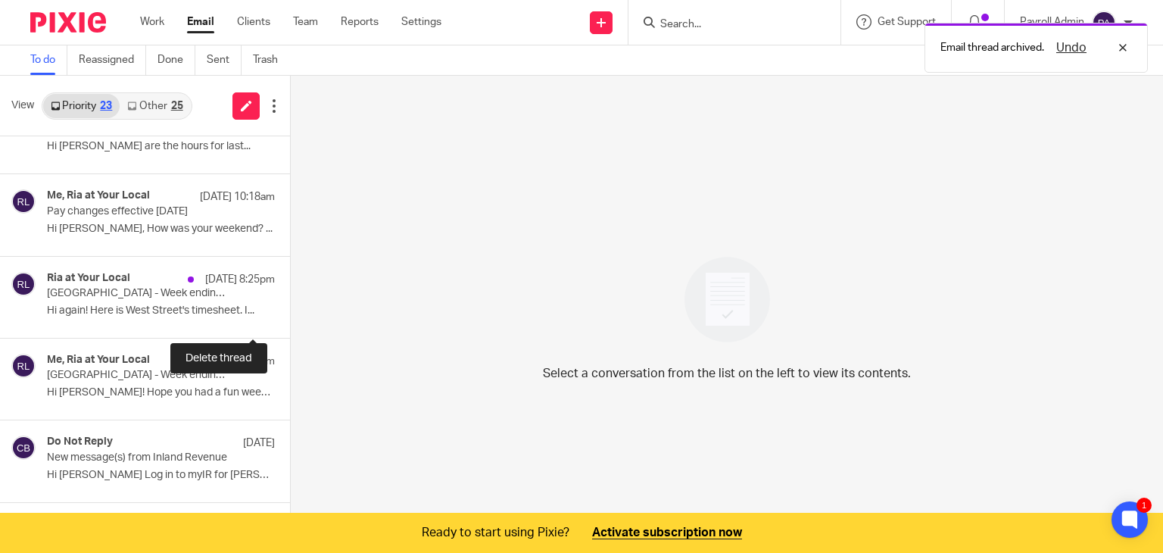
scroll to position [530, 0]
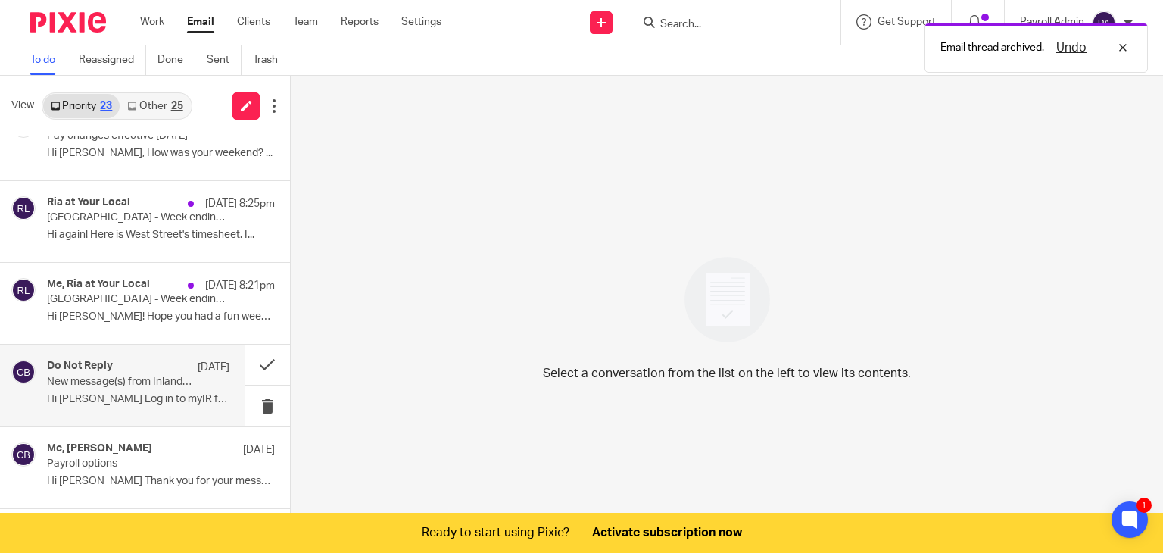
click at [133, 380] on p "New message(s) from Inland Revenue" at bounding box center [120, 382] width 146 height 13
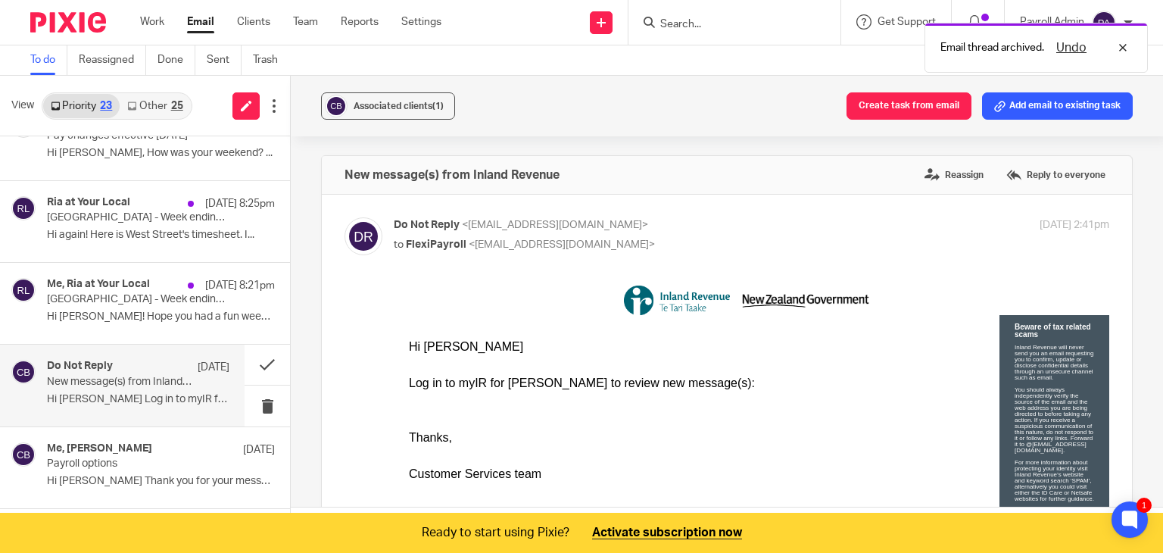
scroll to position [0, 0]
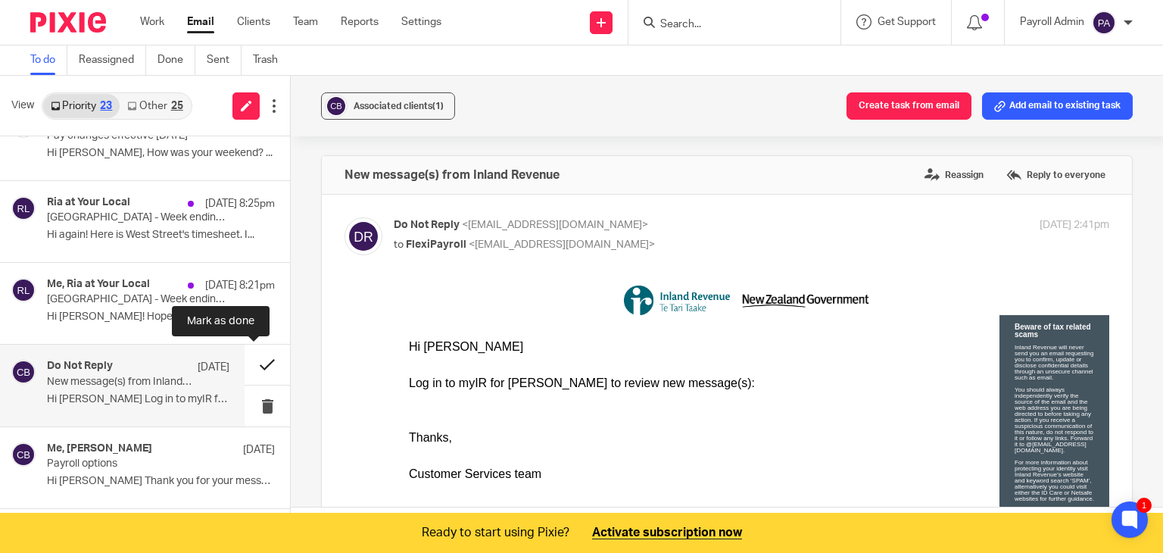
click at [260, 357] on button at bounding box center [267, 365] width 45 height 40
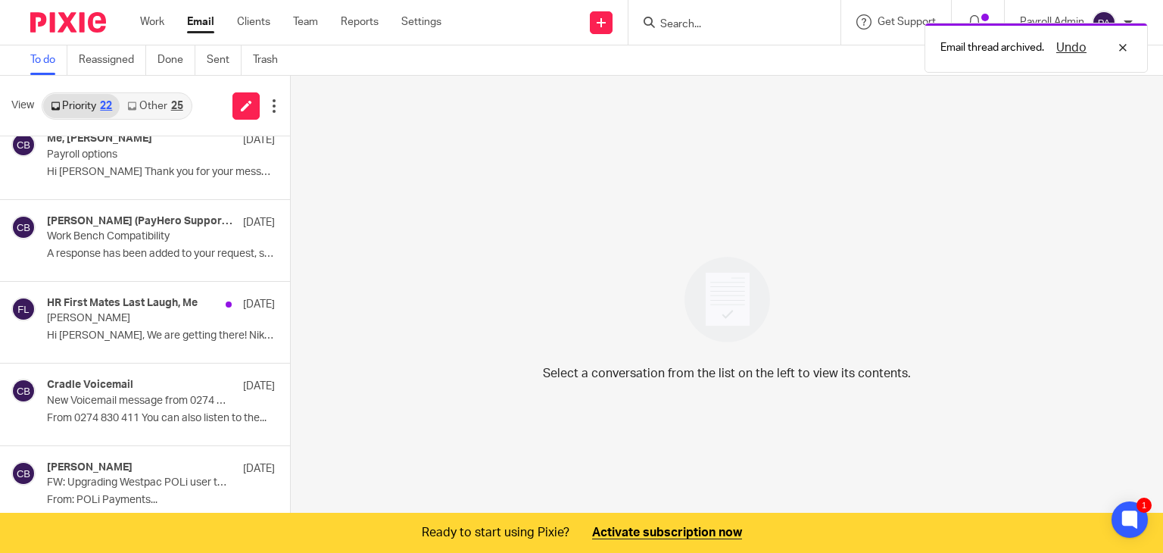
scroll to position [833, 0]
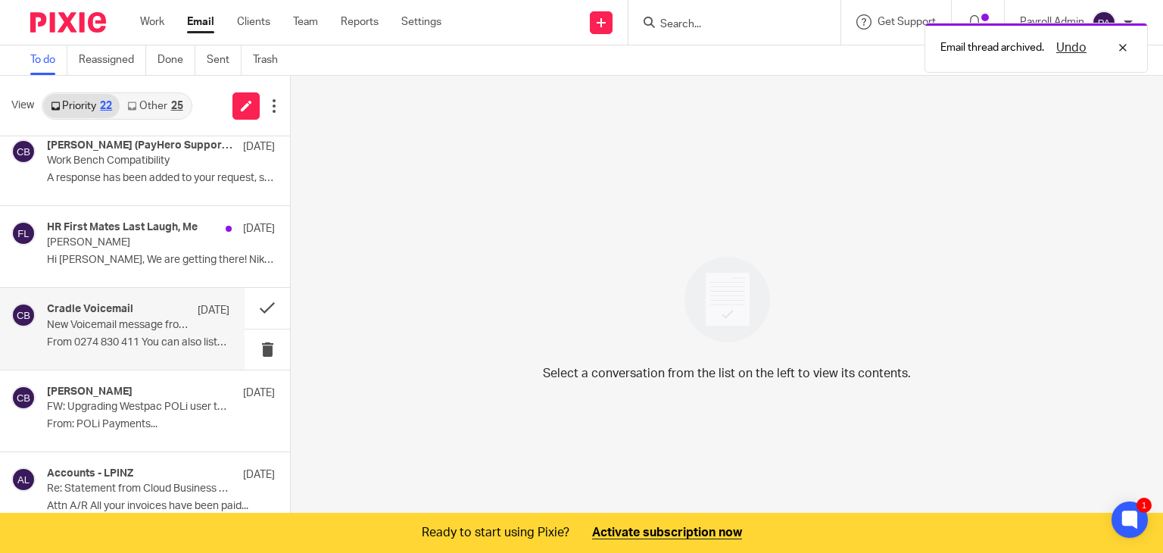
click at [69, 326] on p "New Voicemail message from 0274 830 411" at bounding box center [120, 325] width 146 height 13
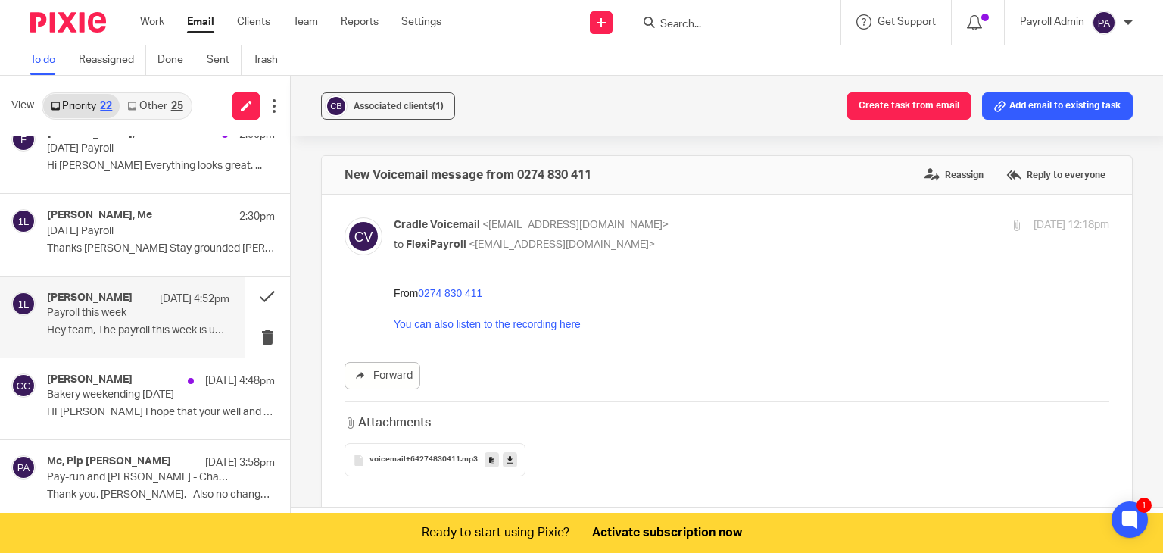
scroll to position [0, 0]
